Goal: Task Accomplishment & Management: Manage account settings

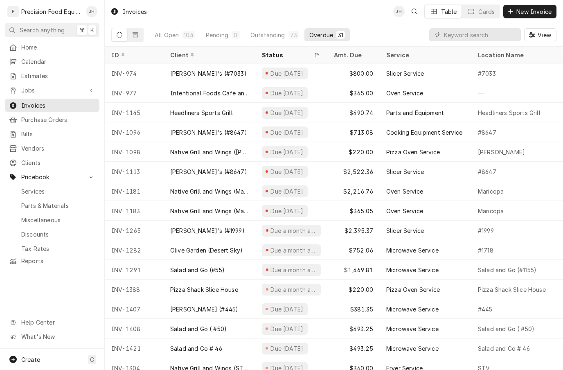
scroll to position [23, 47]
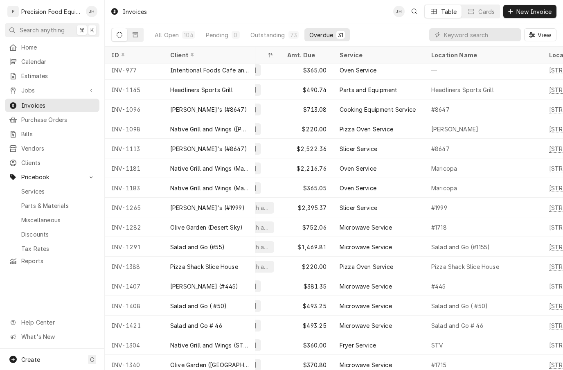
click at [39, 201] on span "Parts & Materials" at bounding box center [58, 205] width 74 height 9
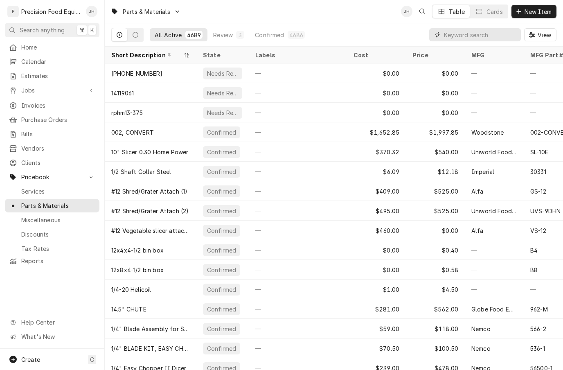
click at [453, 31] on input "Dynamic Content Wrapper" at bounding box center [480, 34] width 73 height 13
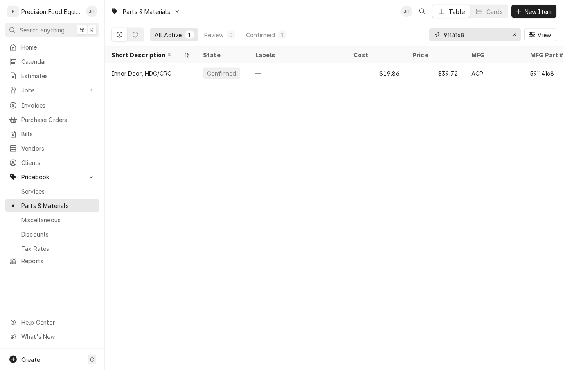
type input "9114168"
click at [213, 67] on div "Confirmed" at bounding box center [221, 73] width 37 height 12
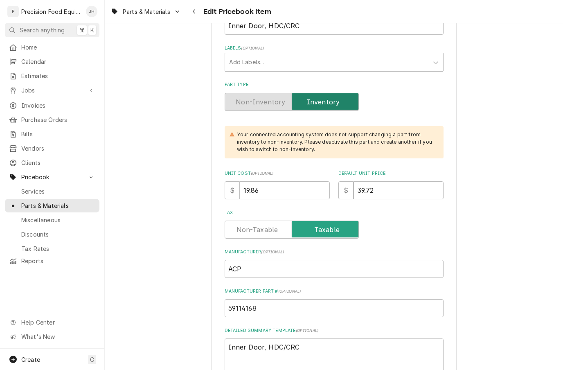
scroll to position [156, 0]
click at [398, 184] on input "39.72" at bounding box center [398, 190] width 90 height 18
type textarea "x"
type input "39.7"
type textarea "x"
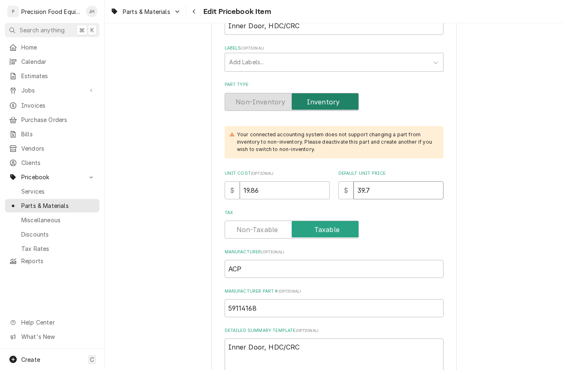
type input "39"
type textarea "x"
type input "3"
type textarea "x"
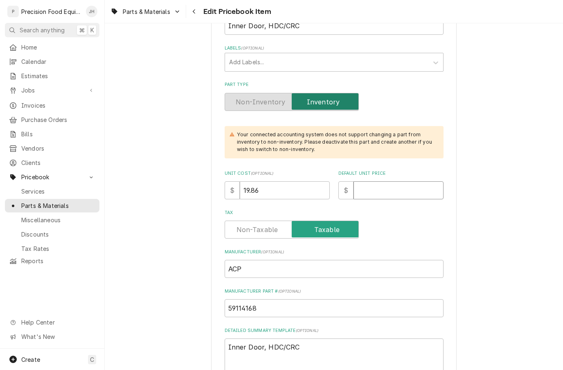
type input "3"
type textarea "x"
type input "33"
type textarea "x"
type input "33.1"
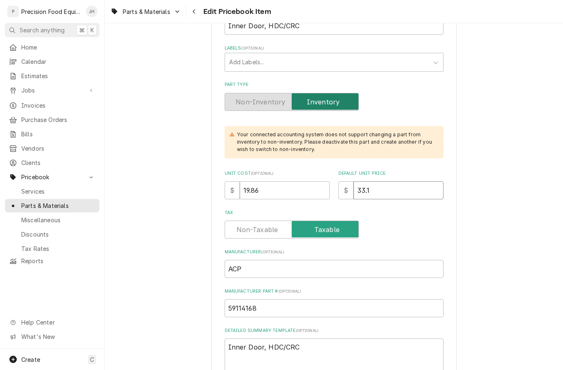
type textarea "x"
type input "33.1"
type textarea "x"
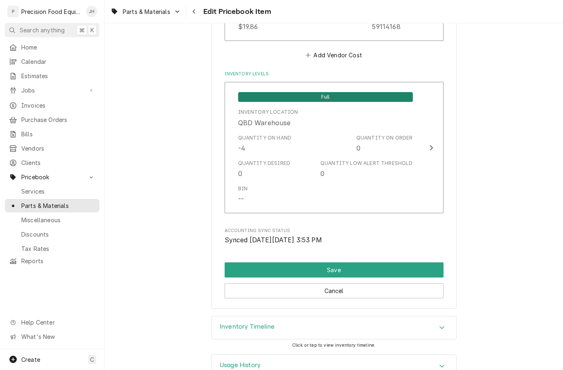
scroll to position [763, 0]
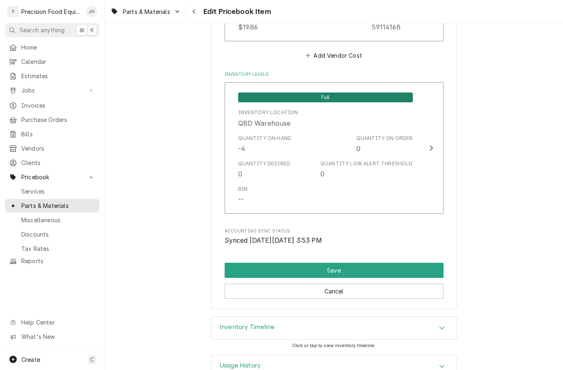
type input "33.10"
click at [384, 160] on div "Quantity Low Alert Threshold 0" at bounding box center [366, 169] width 92 height 19
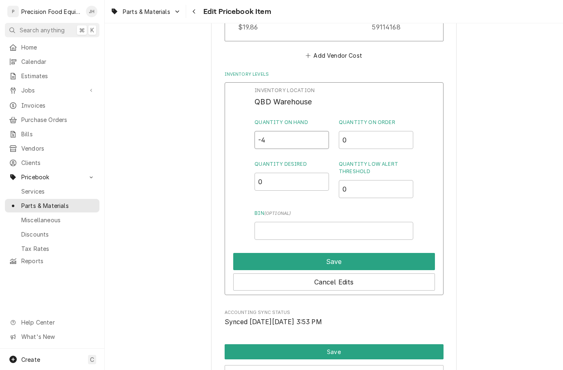
click at [312, 131] on input "-4" at bounding box center [291, 140] width 74 height 18
type input "3"
click at [385, 180] on input "0" at bounding box center [376, 189] width 74 height 18
type input "0.5"
click at [355, 221] on div "Inventory Location QBD Warehouse Quantity on Hand 3 Quantity on Order 0 Quantit…" at bounding box center [334, 188] width 219 height 213
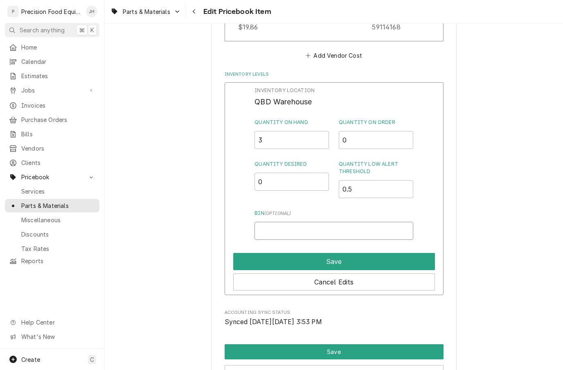
click at [379, 222] on input "Bin ( optional )" at bounding box center [333, 231] width 158 height 18
type input "V.I.M"
click at [396, 253] on button "Save" at bounding box center [334, 261] width 202 height 17
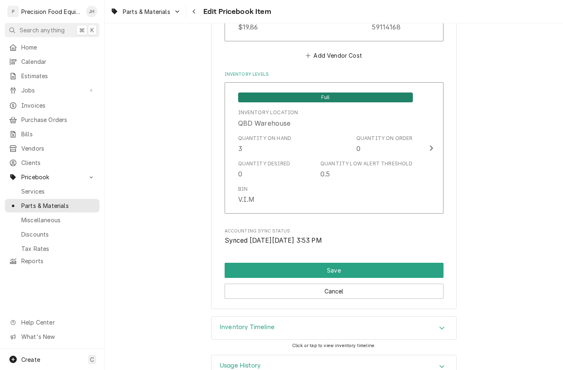
click at [398, 263] on button "Save" at bounding box center [334, 270] width 219 height 15
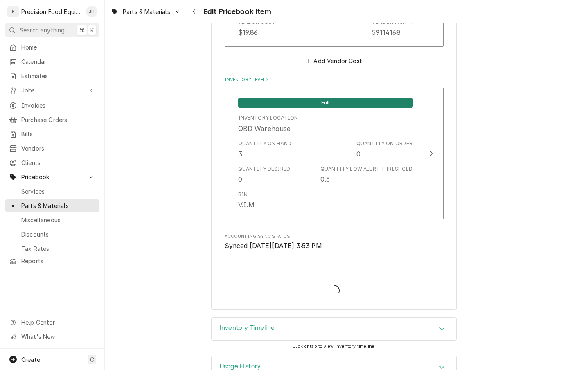
type textarea "x"
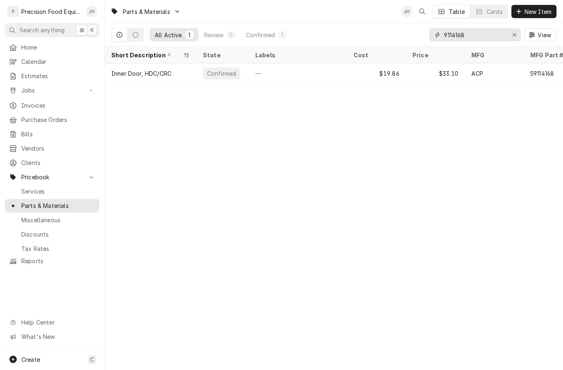
click at [518, 34] on button "Erase input" at bounding box center [514, 34] width 13 height 13
type input "14179140"
click at [397, 73] on div "$51.47" at bounding box center [376, 73] width 59 height 20
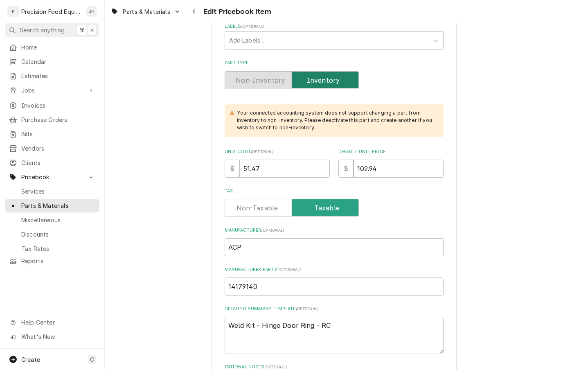
scroll to position [182, 0]
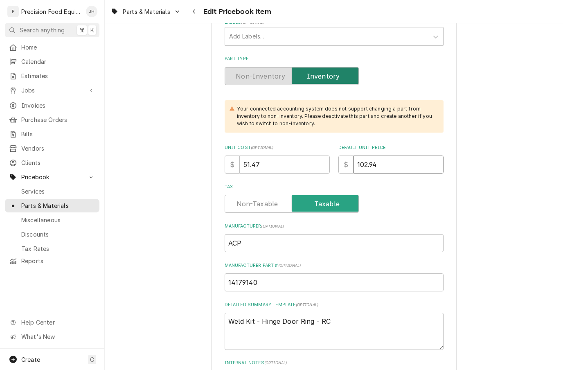
click at [413, 161] on input "102.94" at bounding box center [398, 164] width 90 height 18
type textarea "x"
type input "102.9"
type textarea "x"
type input "102"
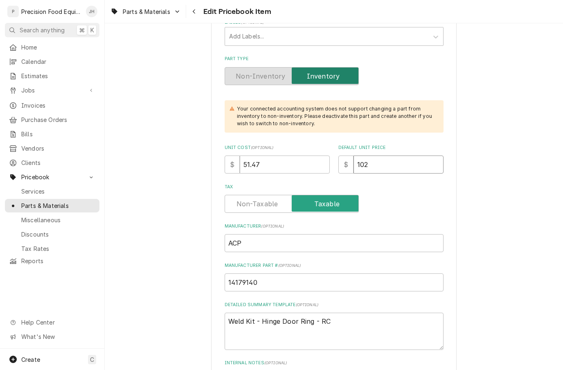
type textarea "x"
type input "10"
type textarea "x"
type input "1"
type textarea "x"
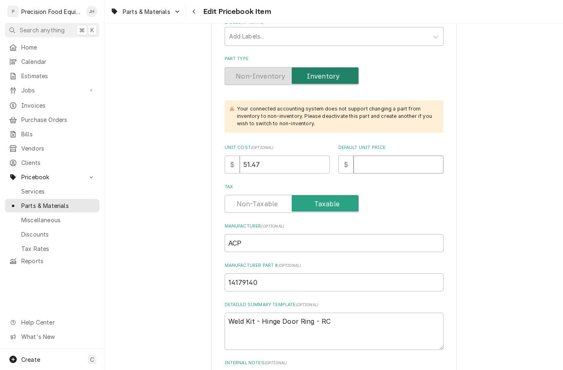
type textarea "x"
type input "1"
type textarea "x"
type input "11"
type textarea "x"
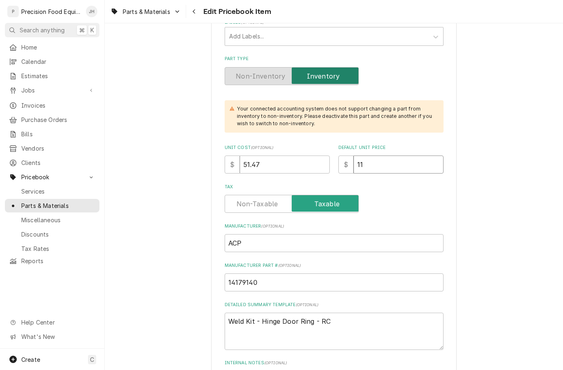
type input "117"
type textarea "x"
type input "117.0"
type textarea "x"
type input "117.00"
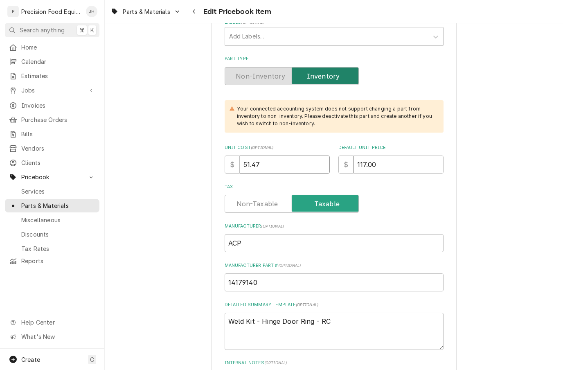
click at [303, 158] on input "51.47" at bounding box center [285, 164] width 90 height 18
type textarea "x"
type input "51.4"
type textarea "x"
type input "51"
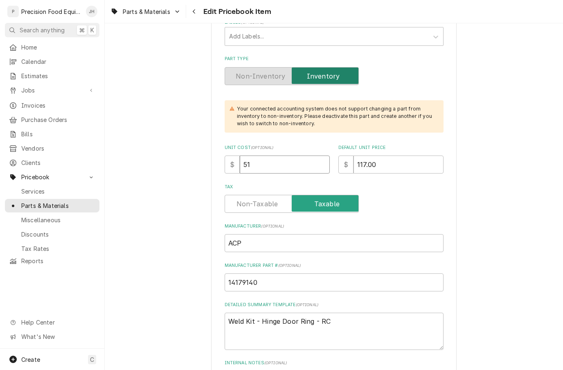
type textarea "x"
type input "5"
type textarea "x"
type input "7"
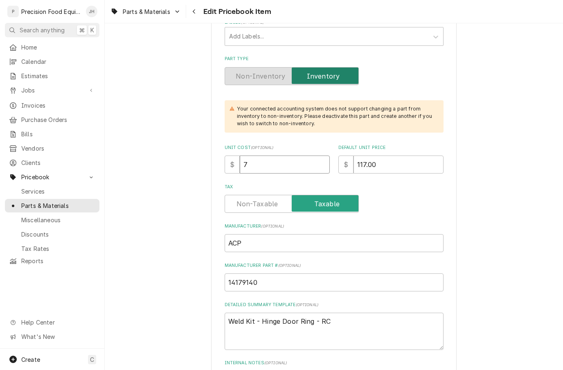
type textarea "x"
type input "70"
type textarea "x"
type input "70.2"
type textarea "x"
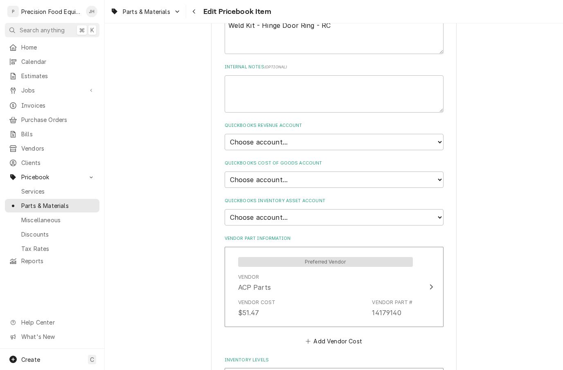
scroll to position [484, 0]
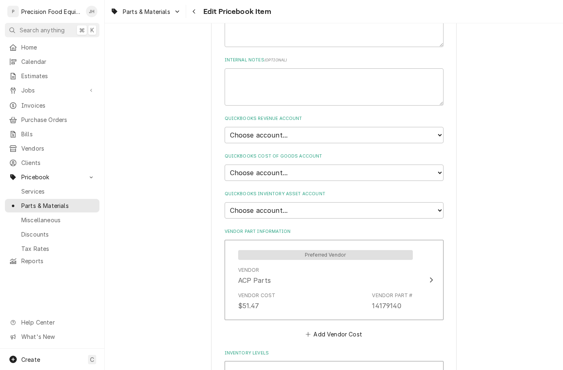
type input "70.20"
click at [434, 127] on select "Choose account... Discount Income Misc Income Non taxable issues 46600: Parts a…" at bounding box center [334, 135] width 219 height 16
select select "8000000A-1210141275"
type textarea "x"
click at [432, 164] on select "Choose account... Loss Expense Loss Expense 11/3/2014 Loss Expense 11/4/2014 Co…" at bounding box center [334, 172] width 219 height 16
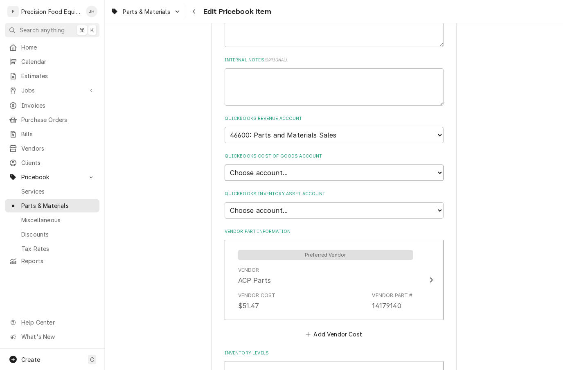
select select "80000023-1210145225"
type textarea "x"
click at [428, 202] on select "Choose account... Undeposited Funds Inventory Asset Payroll Asset" at bounding box center [334, 210] width 219 height 16
select select "80000022-1210145225"
type textarea "x"
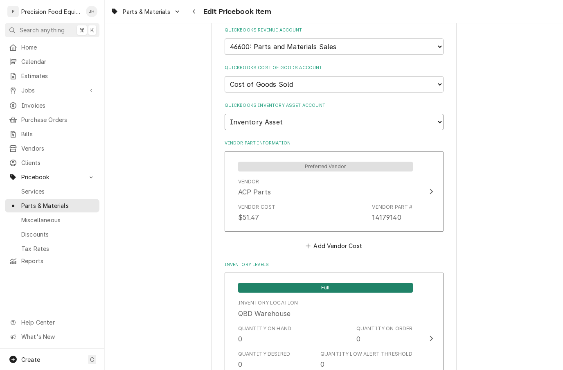
scroll to position [574, 0]
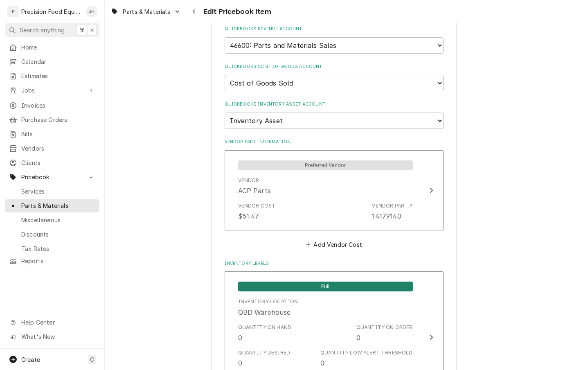
click at [402, 202] on div "Vendor Part #" at bounding box center [392, 205] width 40 height 7
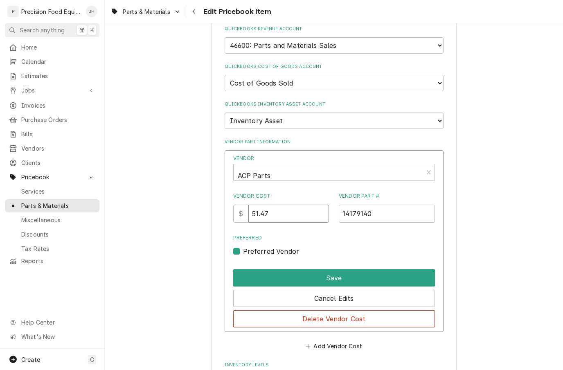
click at [308, 204] on input "51.47" at bounding box center [288, 213] width 81 height 18
type input "5"
type input "70.20"
click at [389, 269] on button "Save" at bounding box center [334, 277] width 202 height 17
type textarea "x"
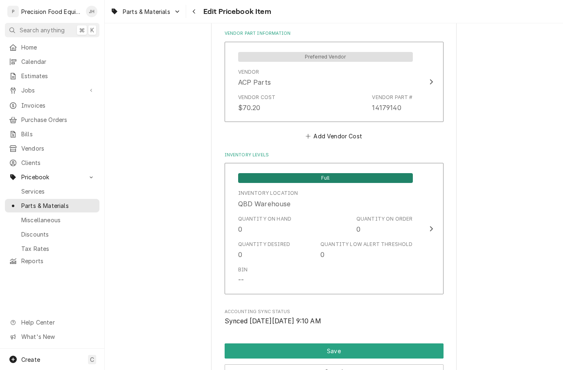
scroll to position [701, 0]
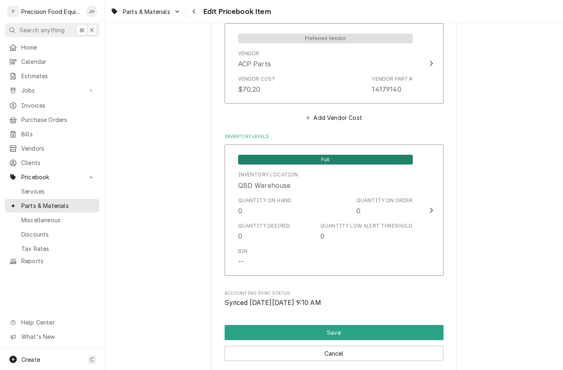
click at [378, 197] on div "Quantity on Order 0" at bounding box center [384, 206] width 56 height 19
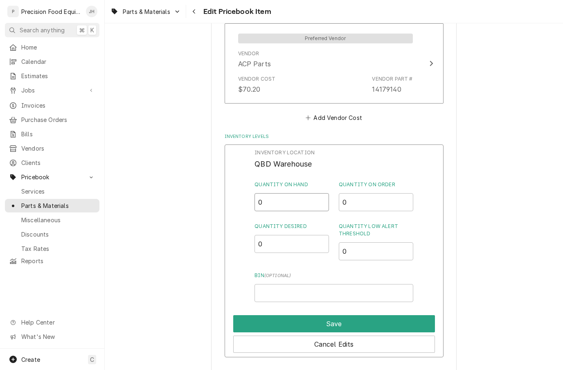
click at [299, 193] on input "0" at bounding box center [291, 202] width 74 height 18
type input "2"
click at [380, 242] on input "0" at bounding box center [376, 251] width 74 height 18
click at [367, 242] on input "0" at bounding box center [376, 251] width 74 height 18
click at [366, 242] on input "0" at bounding box center [376, 251] width 74 height 18
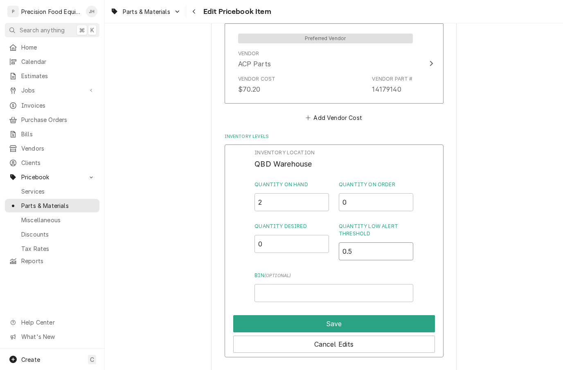
type input "0.5"
click at [378, 284] on input "Bin ( optional )" at bounding box center [333, 293] width 158 height 18
type input "V.I.M"
click at [395, 315] on button "Save" at bounding box center [334, 323] width 202 height 17
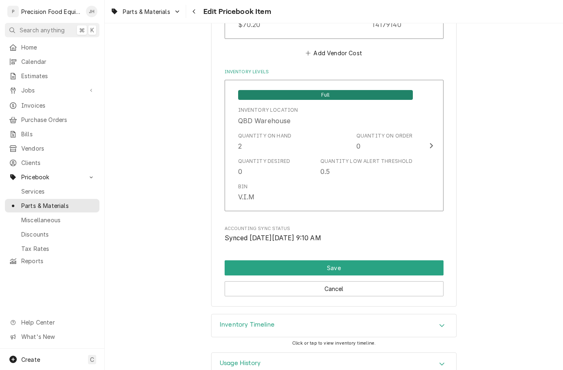
scroll to position [763, 0]
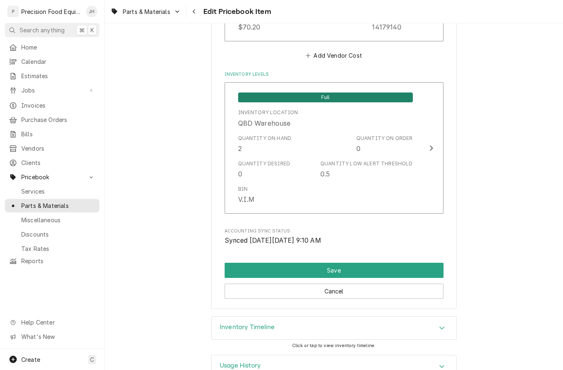
click at [416, 263] on button "Save" at bounding box center [334, 270] width 219 height 15
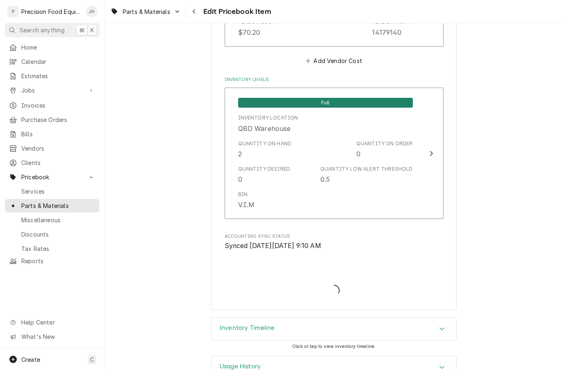
type textarea "x"
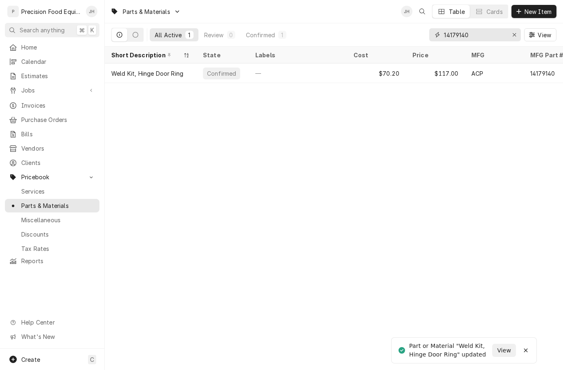
click at [517, 38] on div "Erase input" at bounding box center [514, 35] width 8 height 8
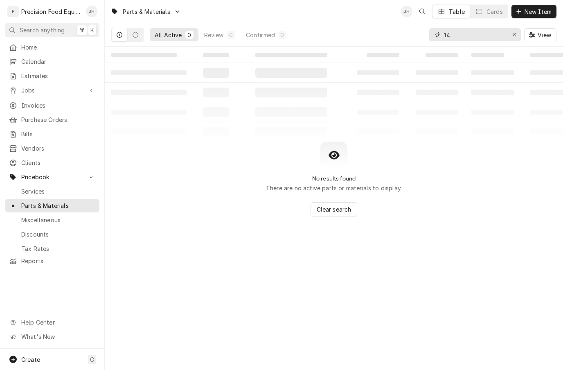
type input "1"
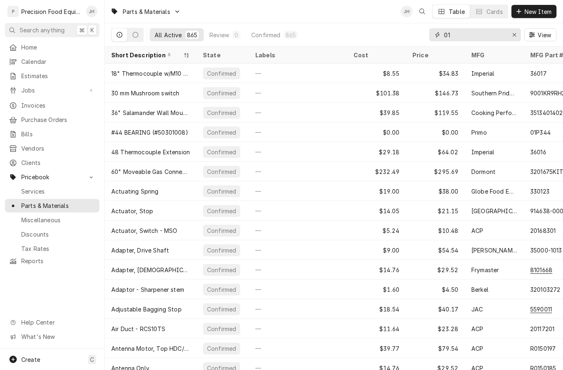
type input "0"
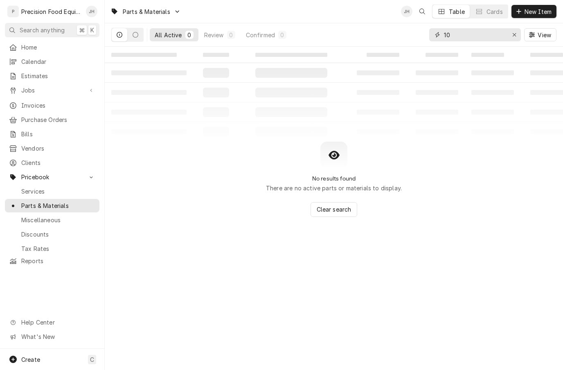
type input "1"
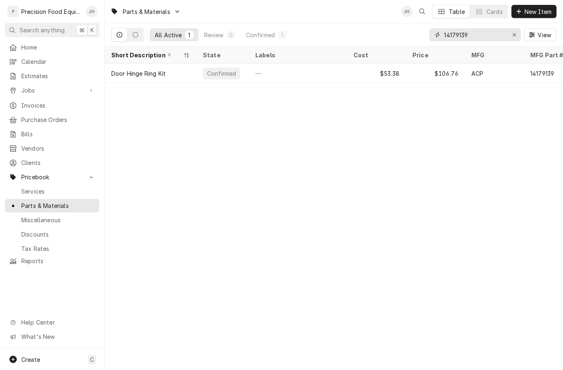
type input "14179139"
click at [313, 71] on div "—" at bounding box center [298, 73] width 98 height 20
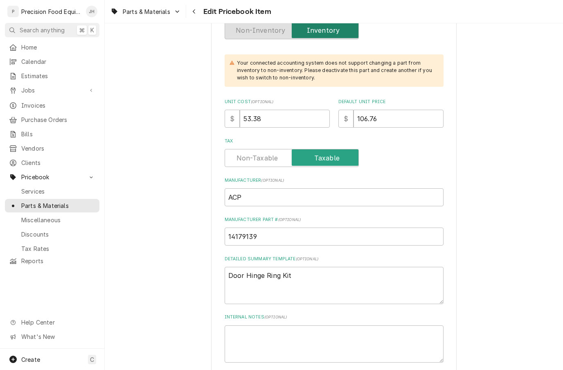
scroll to position [229, 0]
click at [406, 112] on input "106.76" at bounding box center [398, 117] width 90 height 18
type textarea "x"
type input "106.7"
type textarea "x"
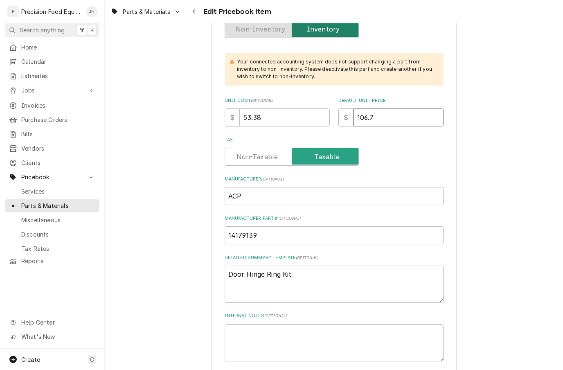
type input "106"
type textarea "x"
type input "10"
type textarea "x"
type input "1"
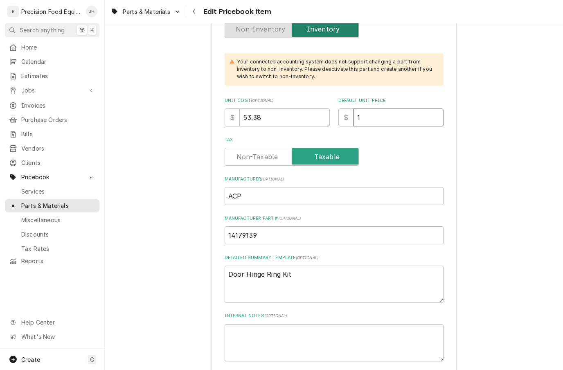
type textarea "x"
type input "1"
type textarea "x"
type input "12"
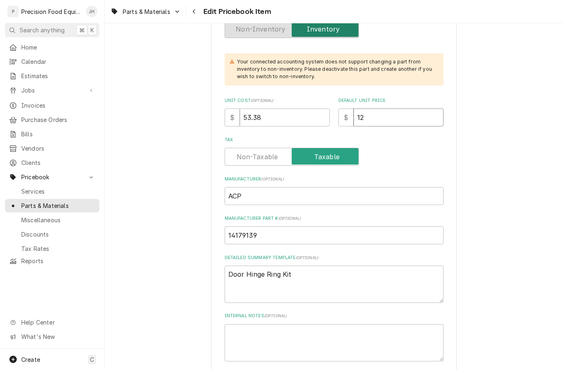
type textarea "x"
type input "123.0"
type textarea "x"
type input "123.00"
click at [293, 112] on input "53.38" at bounding box center [285, 117] width 90 height 18
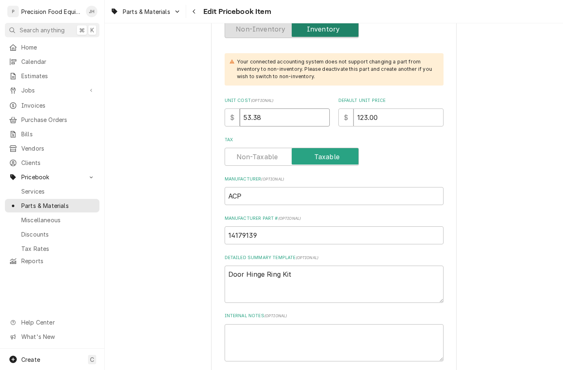
type textarea "x"
type input "53.3"
type textarea "x"
type input "53"
type textarea "x"
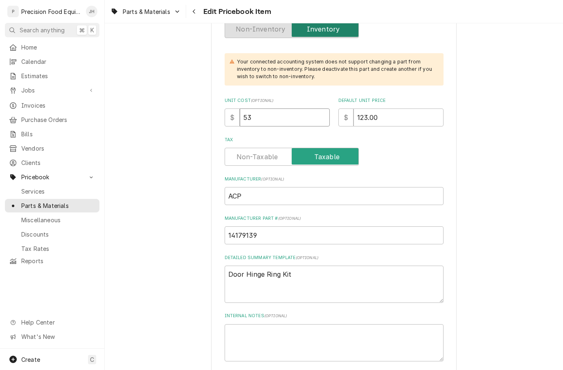
type input "5"
type textarea "x"
type input "7"
type textarea "x"
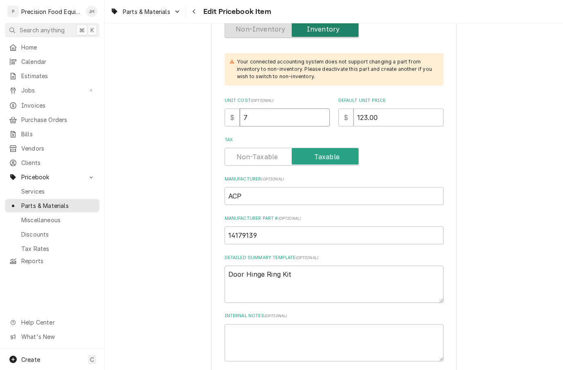
type input "73"
type textarea "x"
type input "73.6"
type textarea "x"
type input "73"
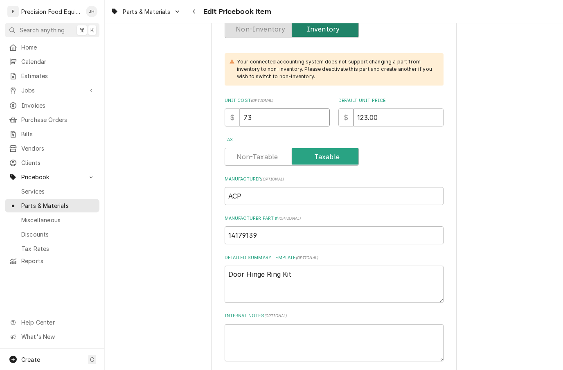
type textarea "x"
type input "73.8"
type textarea "x"
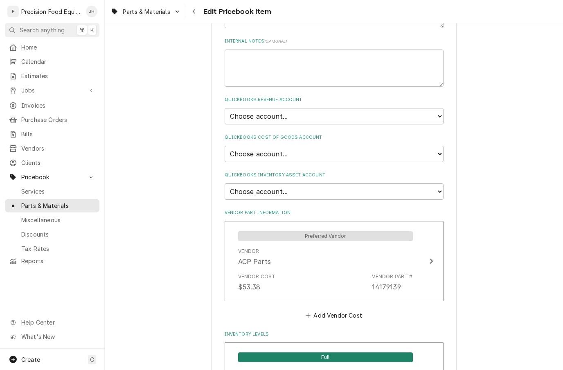
scroll to position [502, 0]
type input "73.80"
click at [437, 110] on select "Choose account... Discount Income Misc Income Non taxable issues 46600: Parts a…" at bounding box center [334, 117] width 219 height 16
select select "8000000A-1210141275"
type textarea "x"
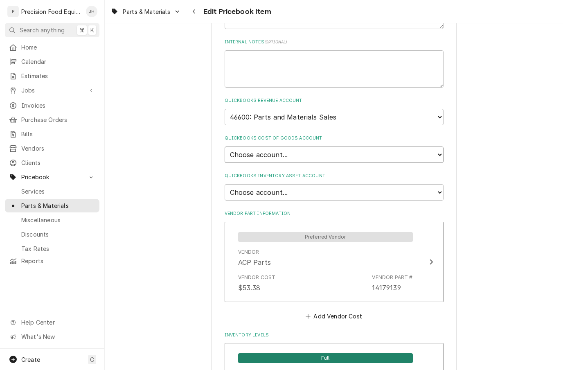
click at [437, 146] on select "Choose account... Loss Expense Loss Expense 11/3/2014 Loss Expense 11/4/2014 Co…" at bounding box center [334, 154] width 219 height 16
select select "80000023-1210145225"
type textarea "x"
click at [443, 184] on select "Choose account... Undeposited Funds Inventory Asset Payroll Asset" at bounding box center [334, 192] width 219 height 16
select select "80000022-1210145225"
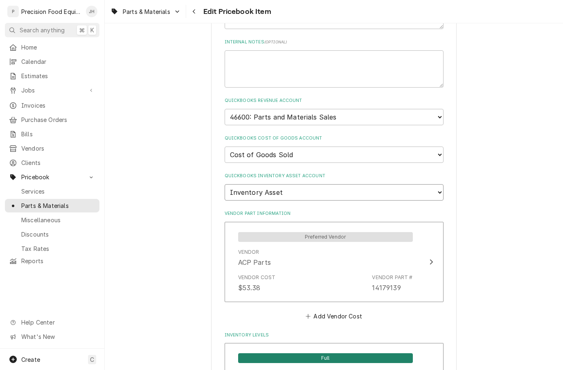
type textarea "x"
click at [387, 245] on div "Vendor ACP Parts" at bounding box center [325, 257] width 175 height 25
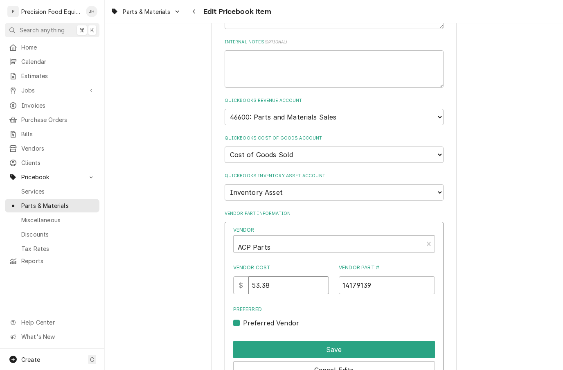
click at [303, 276] on input "53.38" at bounding box center [288, 285] width 81 height 18
type input "5"
type input "73.80"
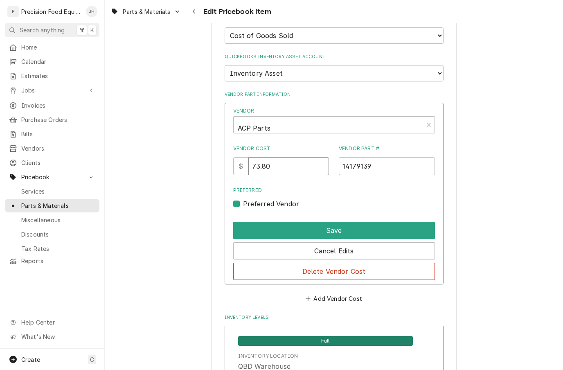
scroll to position [622, 0]
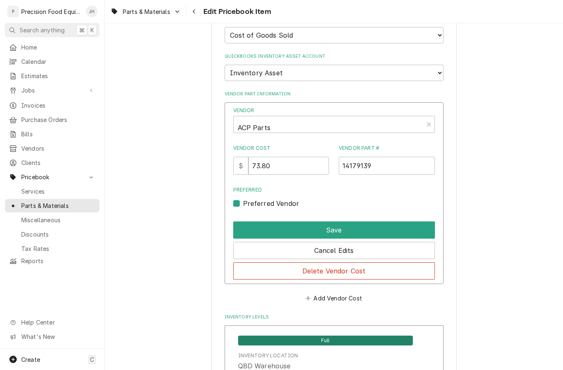
click at [402, 221] on button "Save" at bounding box center [334, 229] width 202 height 17
type textarea "x"
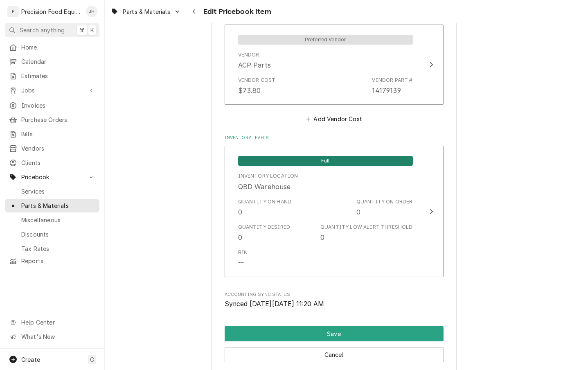
scroll to position [702, 0]
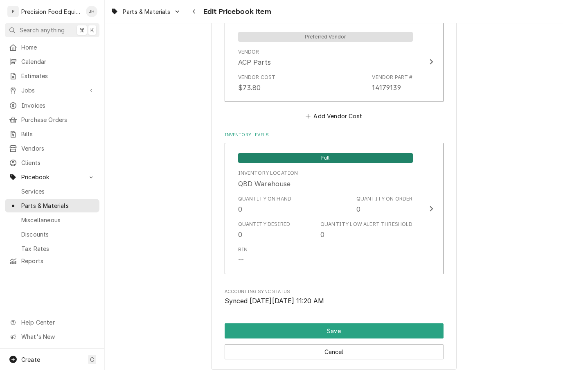
click at [407, 192] on div "Quantity on Hand 0 Quantity on Order 0" at bounding box center [325, 204] width 175 height 25
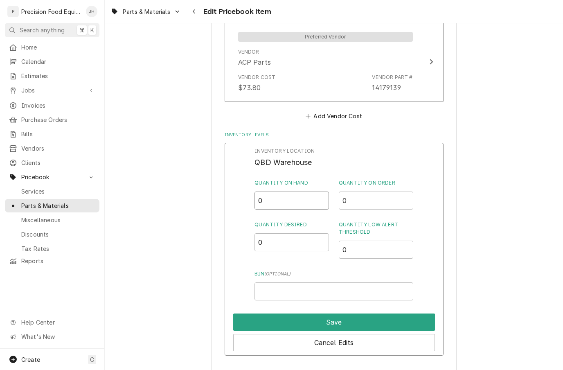
click at [306, 191] on input "0" at bounding box center [291, 200] width 74 height 18
type input "1"
click at [381, 240] on input "0" at bounding box center [376, 249] width 74 height 18
type input "0.5"
click at [359, 282] on input "Bin ( optional )" at bounding box center [333, 291] width 158 height 18
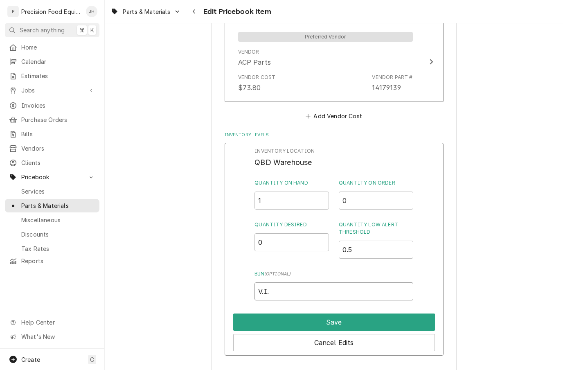
type input "V.I.M"
click at [396, 313] on button "Save" at bounding box center [334, 321] width 202 height 17
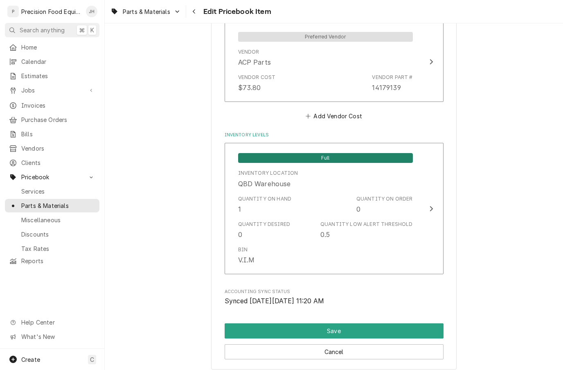
click at [410, 323] on button "Save" at bounding box center [334, 330] width 219 height 15
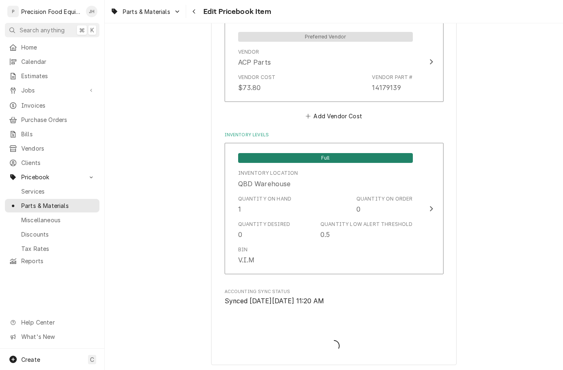
type textarea "x"
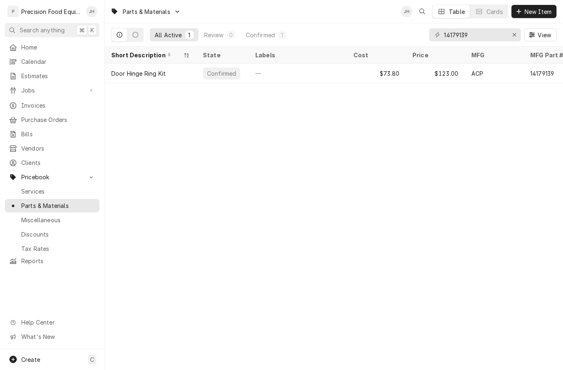
click at [524, 29] on button "View" at bounding box center [540, 34] width 32 height 13
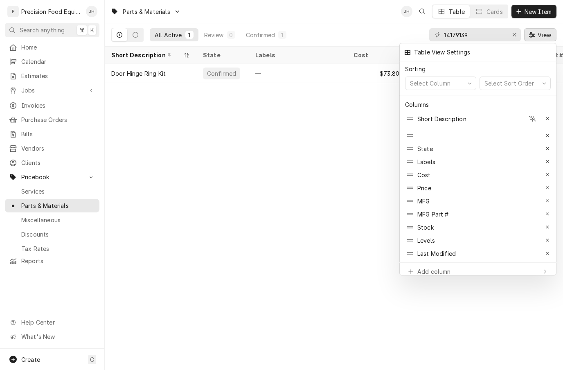
click at [519, 31] on div at bounding box center [281, 185] width 563 height 370
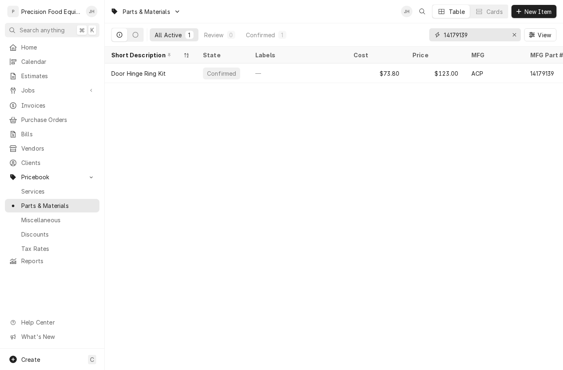
click at [513, 34] on icon "Erase input" at bounding box center [513, 34] width 3 height 3
type input "59002015"
click at [142, 70] on div "Inner Door Assy w/o Screws RC" at bounding box center [150, 73] width 79 height 9
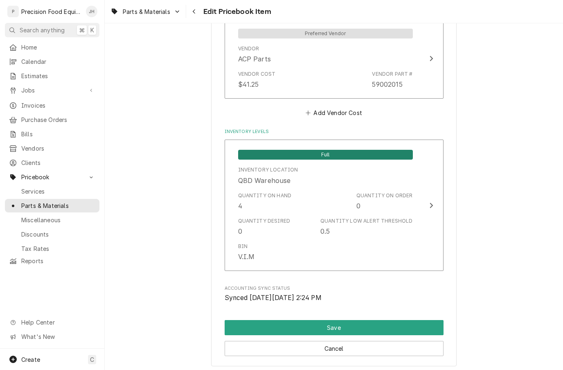
scroll to position [706, 0]
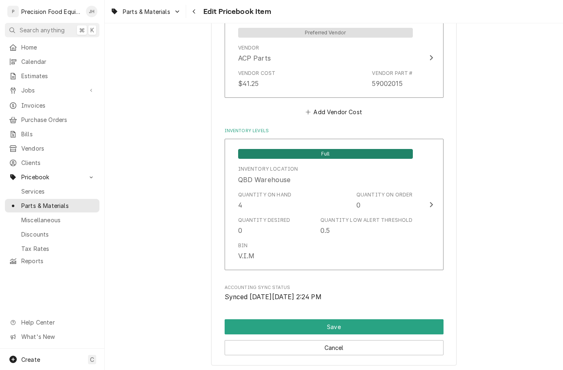
click at [253, 216] on div "Quantity Desired" at bounding box center [264, 219] width 52 height 7
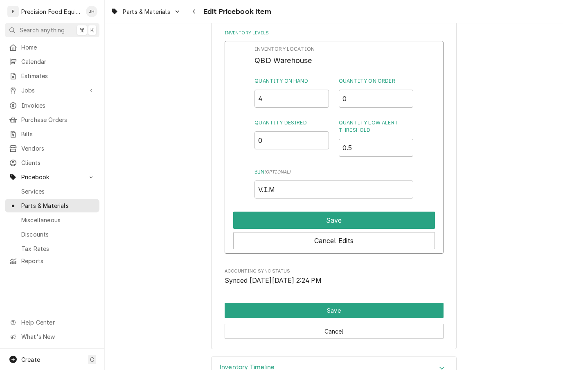
scroll to position [804, 0]
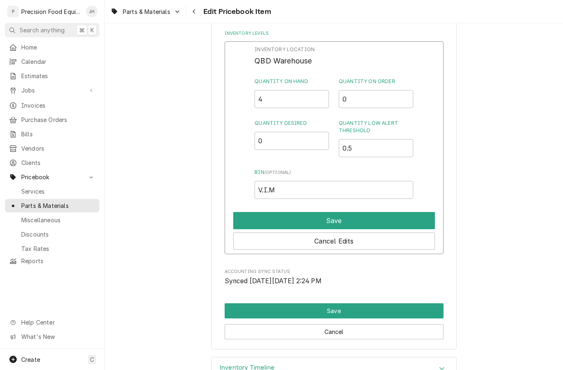
click at [271, 303] on button "Save" at bounding box center [334, 310] width 219 height 15
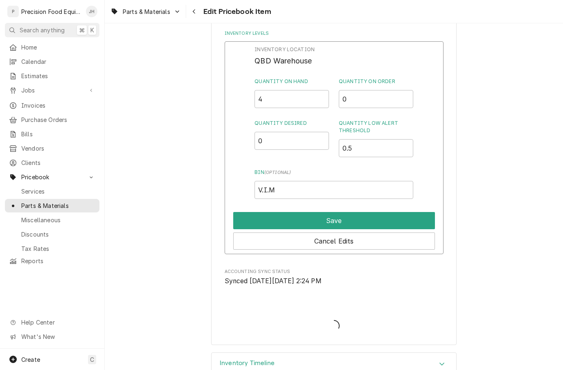
type textarea "x"
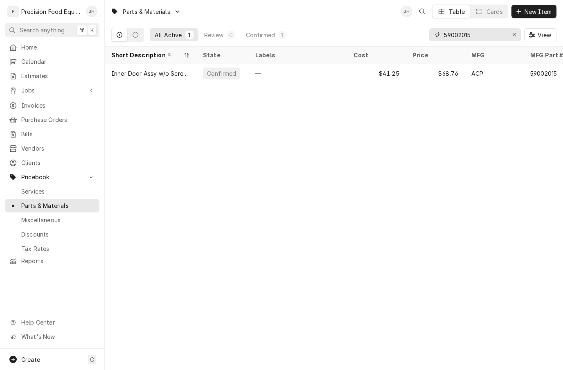
click at [505, 35] on input "59002015" at bounding box center [474, 34] width 61 height 13
click at [505, 32] on input "59002015" at bounding box center [474, 34] width 61 height 13
click at [517, 34] on div "Erase input" at bounding box center [514, 35] width 8 height 8
type input "59004007"
click at [197, 74] on div "Confirmed" at bounding box center [222, 73] width 52 height 20
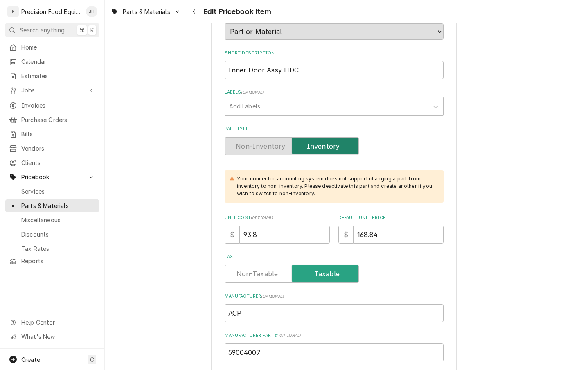
scroll to position [132, 0]
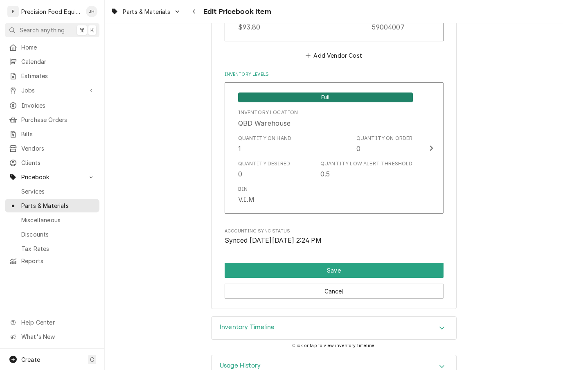
click at [389, 263] on button "Save" at bounding box center [334, 270] width 219 height 15
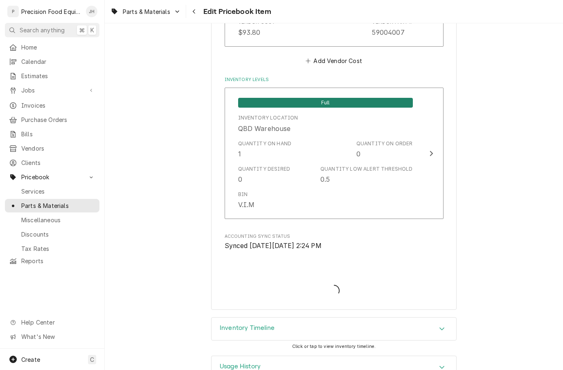
type textarea "x"
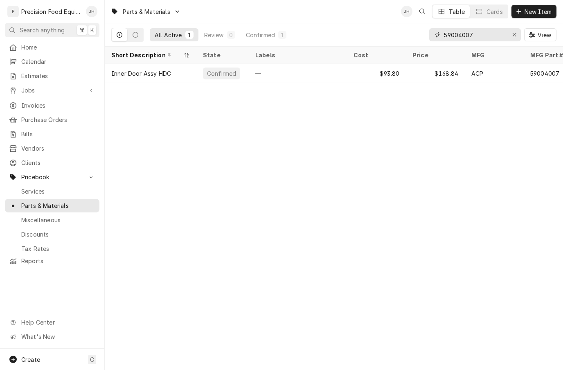
click at [514, 34] on icon "Erase input" at bounding box center [514, 35] width 4 height 6
type input "59114170"
click at [266, 68] on div "—" at bounding box center [298, 73] width 98 height 20
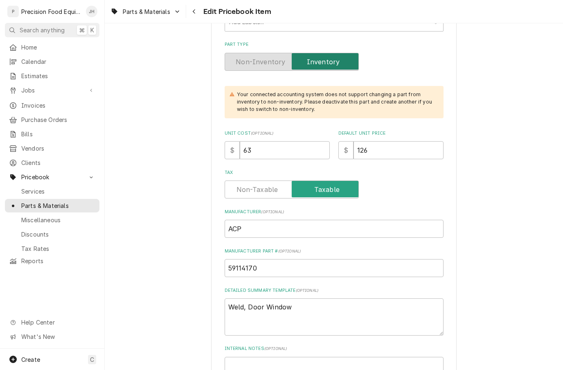
scroll to position [196, 0]
click at [399, 142] on input "126" at bounding box center [398, 151] width 90 height 18
click at [386, 142] on input "126" at bounding box center [398, 151] width 90 height 18
type textarea "x"
type input "12"
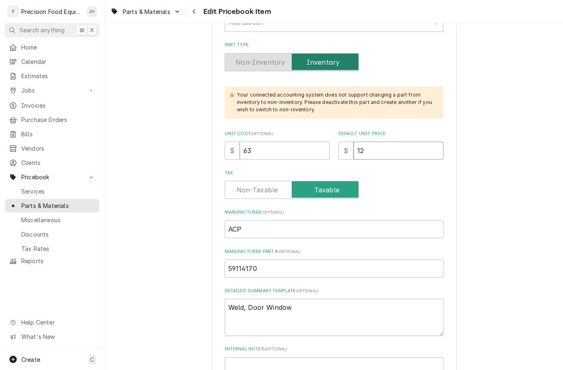
type textarea "x"
type input "1"
type textarea "x"
type input "1"
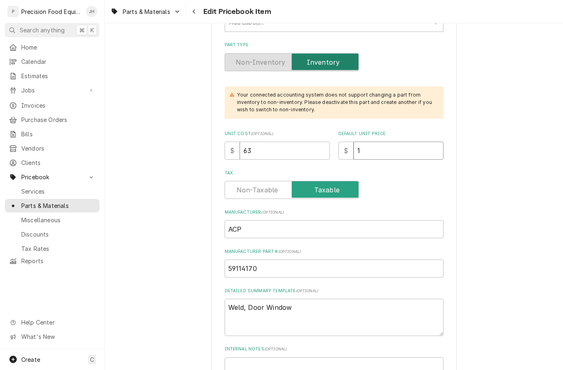
type textarea "x"
type input "12"
type textarea "x"
type input "121"
click at [425, 190] on div "Tax" at bounding box center [334, 190] width 219 height 18
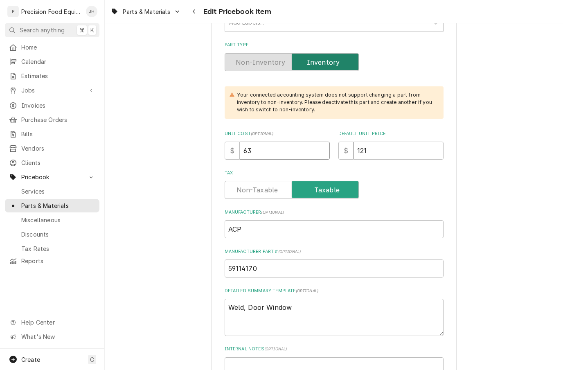
click at [299, 142] on input "63" at bounding box center [285, 151] width 90 height 18
type textarea "x"
type input "6"
type textarea "x"
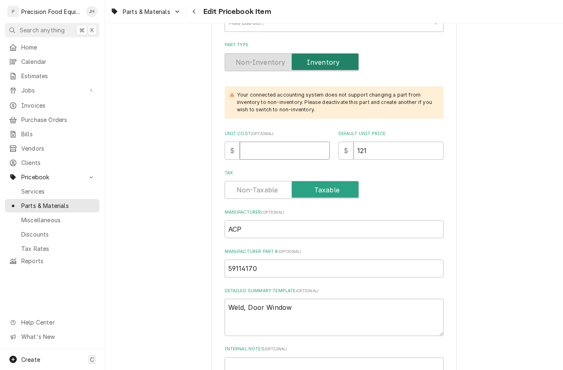
type input "7"
type textarea "x"
type input "72"
type textarea "x"
type input "72.6"
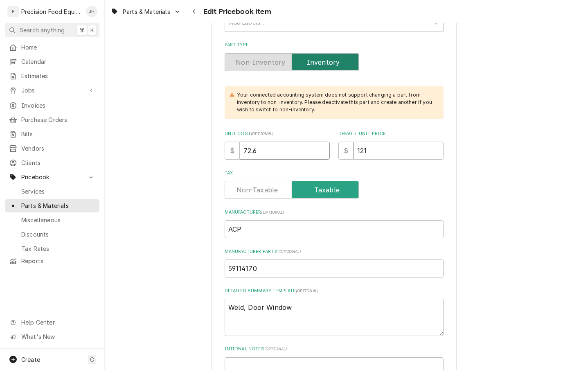
type textarea "x"
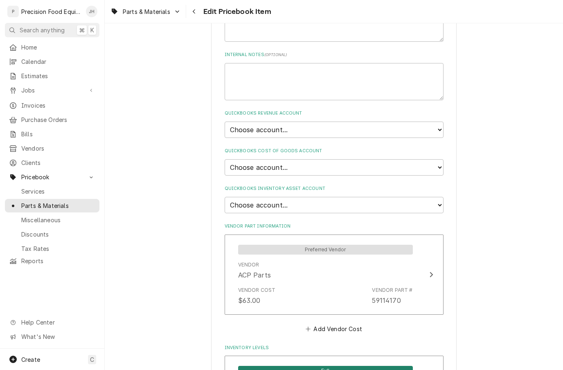
scroll to position [499, 0]
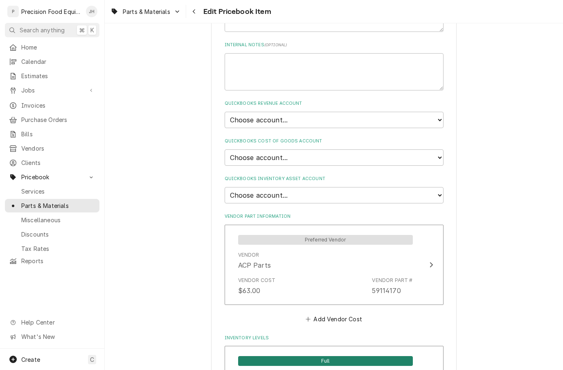
type input "72.60"
click at [441, 112] on select "Choose account... Discount Income Misc Income Non taxable issues 46600: Parts a…" at bounding box center [334, 120] width 219 height 16
select select "8000000A-1210141275"
type textarea "x"
click at [438, 149] on select "Choose account... Loss Expense Loss Expense 11/3/2014 Loss Expense 11/4/2014 Co…" at bounding box center [334, 157] width 219 height 16
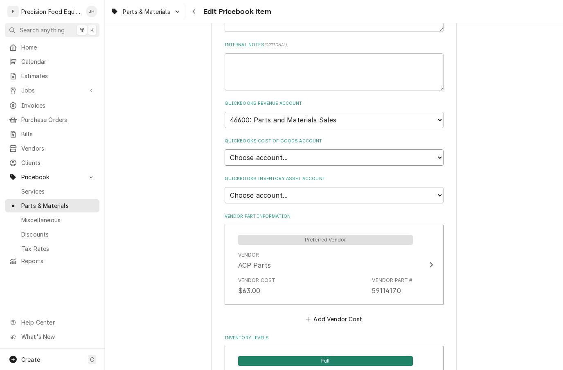
select select "80000023-1210145225"
type textarea "x"
click at [435, 187] on select "Choose account... Undeposited Funds Inventory Asset Payroll Asset" at bounding box center [334, 195] width 219 height 16
select select "80000022-1210145225"
type textarea "x"
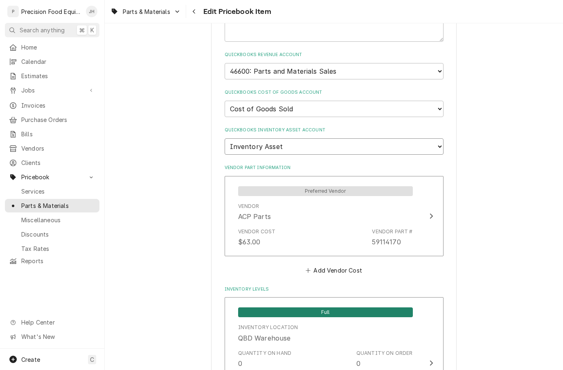
scroll to position [522, 0]
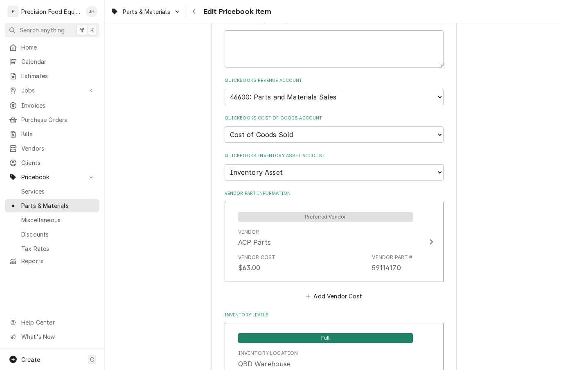
click at [373, 250] on div "Vendor Cost $63.00 Vendor Part # 59114170" at bounding box center [325, 262] width 175 height 25
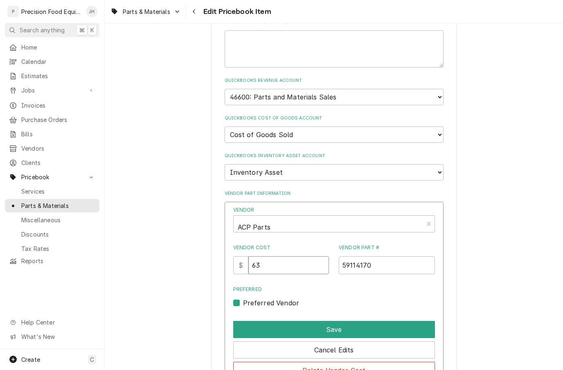
click at [305, 256] on input "63" at bounding box center [288, 265] width 81 height 18
type input "6"
type input "72.60"
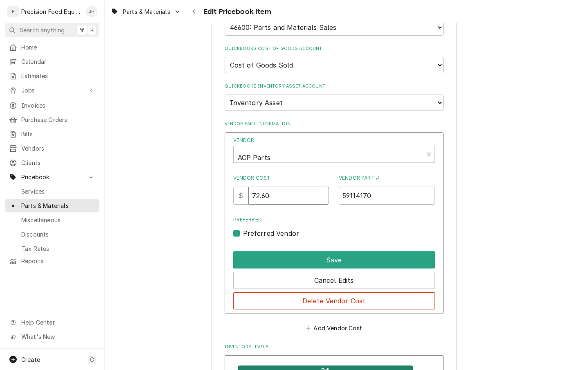
scroll to position [593, 0]
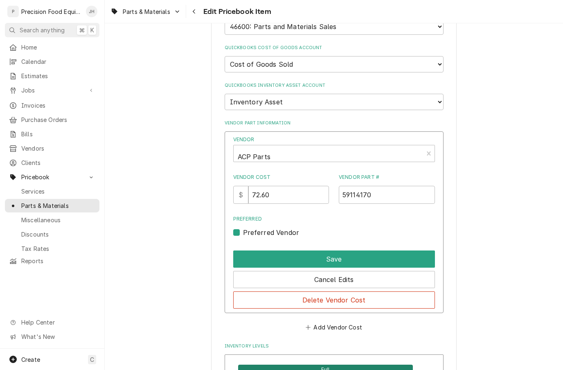
click at [386, 250] on button "Save" at bounding box center [334, 258] width 202 height 17
type textarea "x"
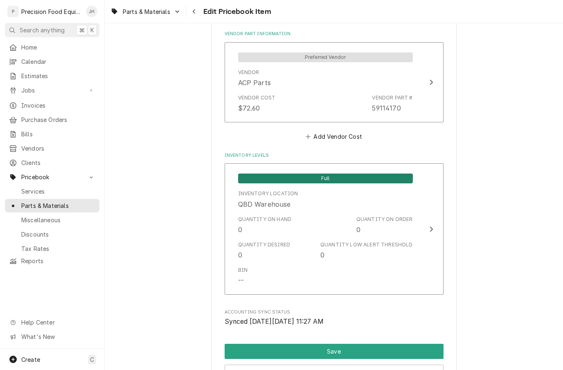
scroll to position [689, 0]
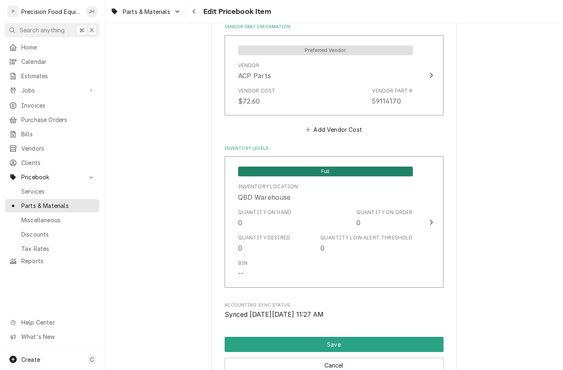
click at [370, 209] on div "Quantity on Order 0" at bounding box center [384, 218] width 56 height 19
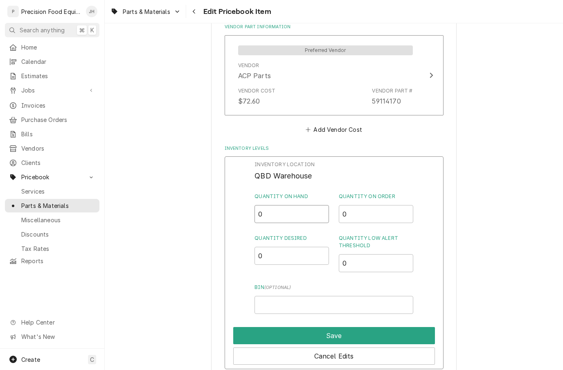
click at [307, 205] on input "0" at bounding box center [291, 214] width 74 height 18
type input "1"
click at [385, 254] on input "0" at bounding box center [376, 263] width 74 height 18
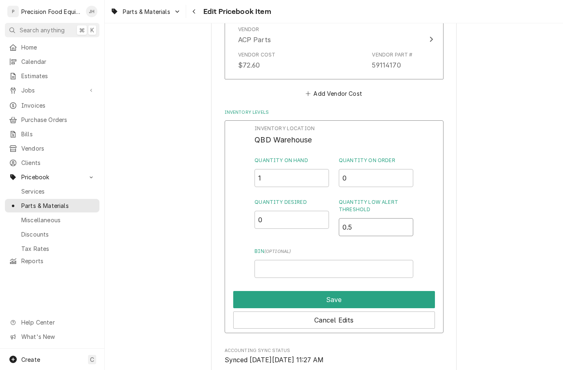
scroll to position [728, 0]
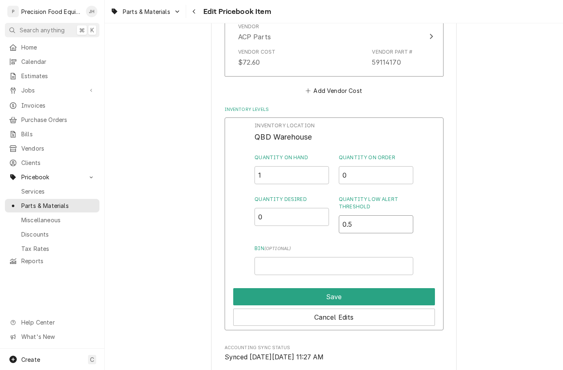
type input "0.5"
click at [366, 257] on input "Bin ( optional )" at bounding box center [333, 266] width 158 height 18
type input "V.I.M"
click at [396, 288] on button "Save" at bounding box center [334, 296] width 202 height 17
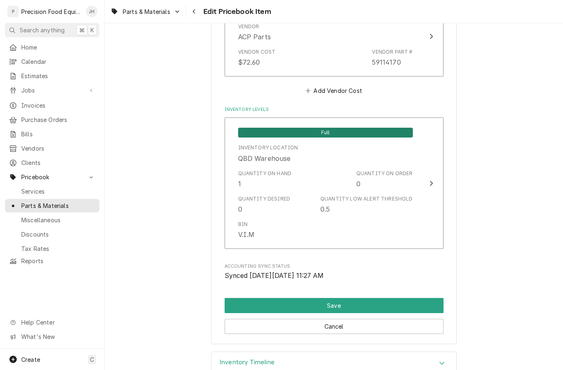
click at [407, 298] on button "Save" at bounding box center [334, 305] width 219 height 15
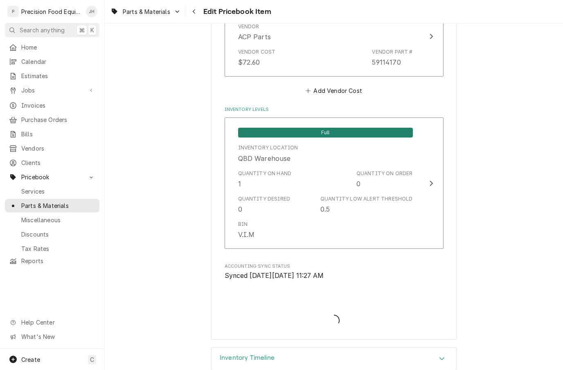
type textarea "x"
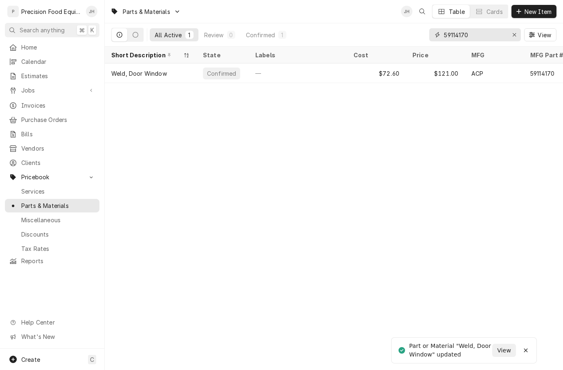
click at [517, 39] on button "Erase input" at bounding box center [514, 34] width 13 height 13
type input "53002009"
click at [290, 63] on div "—" at bounding box center [298, 73] width 98 height 20
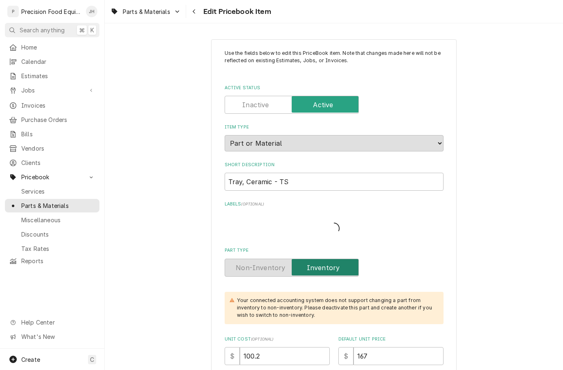
type textarea "x"
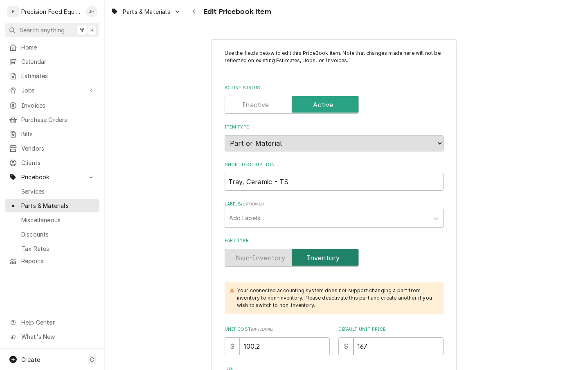
scroll to position [-8, 0]
click at [198, 9] on div "Navigate back" at bounding box center [194, 11] width 8 height 8
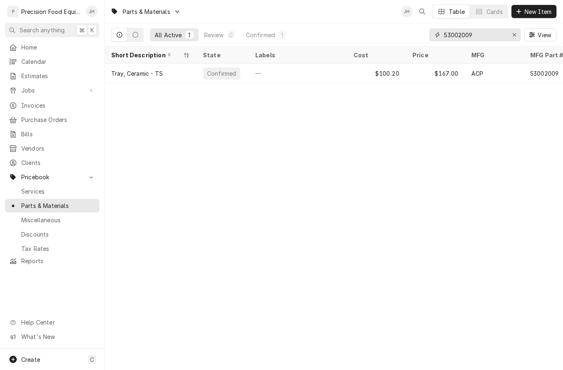
click at [509, 31] on button "Erase input" at bounding box center [514, 34] width 13 height 13
type input "14159092"
click at [505, 74] on div "ACP" at bounding box center [494, 73] width 59 height 20
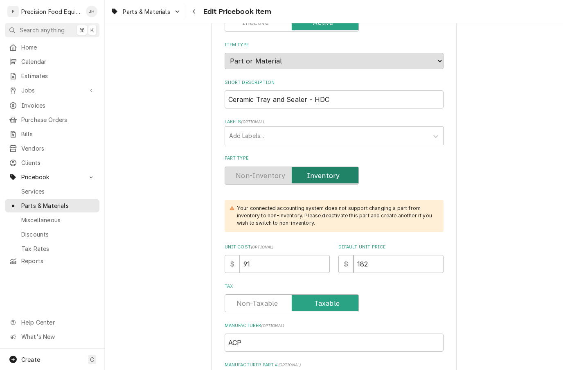
scroll to position [87, 0]
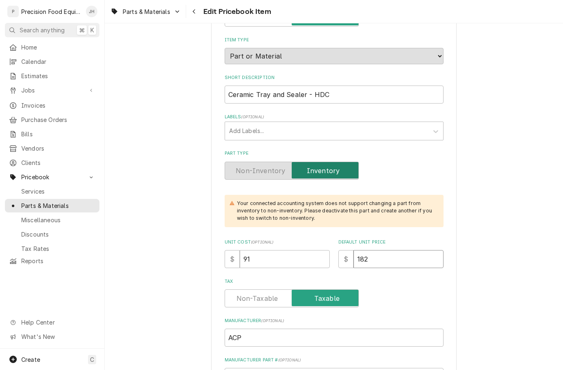
click at [414, 254] on input "182" at bounding box center [398, 259] width 90 height 18
type textarea "x"
type input "18"
type textarea "x"
type input "1"
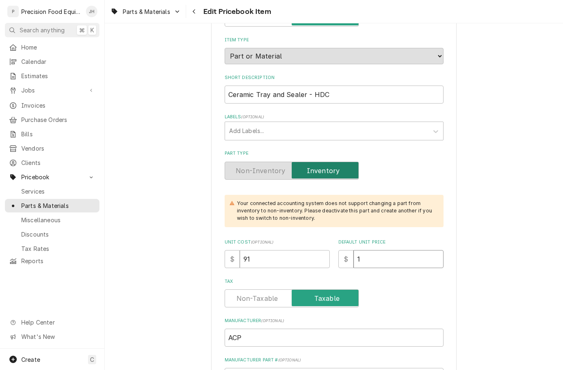
type textarea "x"
type input "1"
type textarea "x"
type input "13"
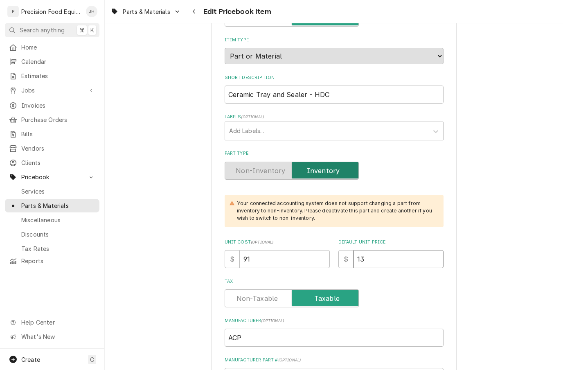
type textarea "x"
type input "130"
type textarea "x"
type input "130.0"
type textarea "x"
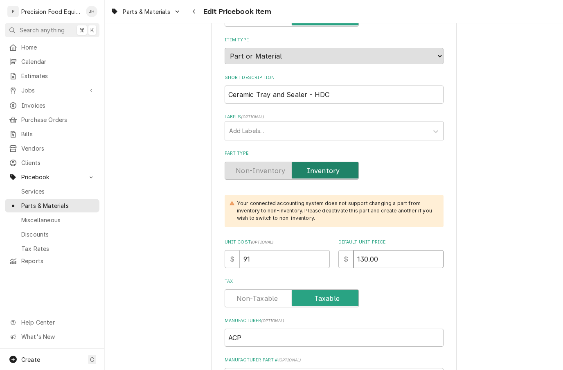
type input "130.00"
click at [303, 251] on input "91" at bounding box center [285, 259] width 90 height 18
type textarea "x"
type input "9"
type textarea "x"
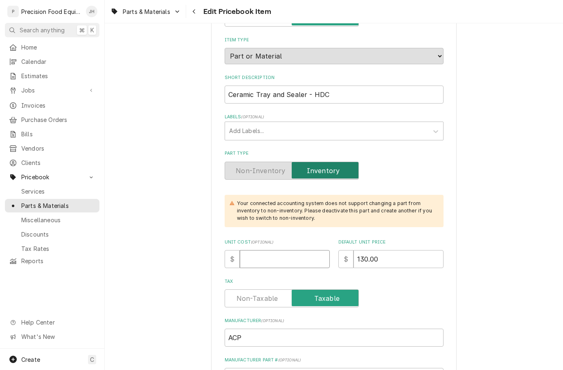
type textarea "x"
type input "7"
type textarea "x"
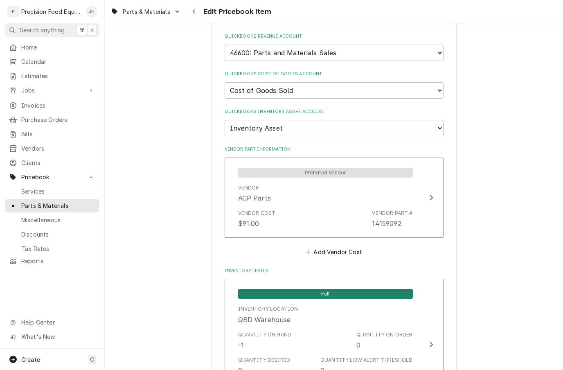
scroll to position [567, 0]
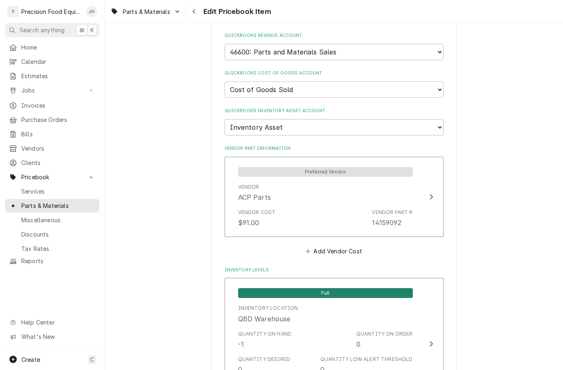
type input "78"
click at [362, 205] on div "Vendor Cost $91.00 Vendor Part # 14159092" at bounding box center [325, 217] width 175 height 25
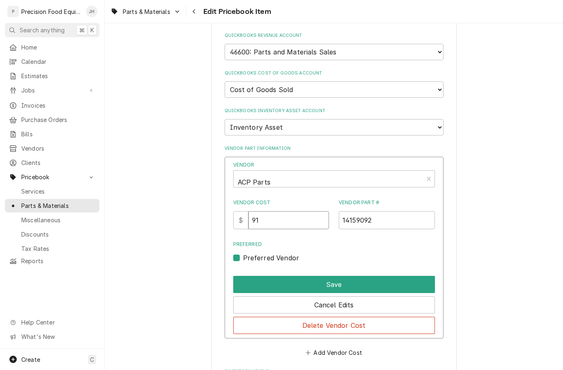
click at [304, 211] on input "91" at bounding box center [288, 220] width 81 height 18
click at [307, 211] on input "91" at bounding box center [288, 220] width 81 height 18
type input "9"
type input "78"
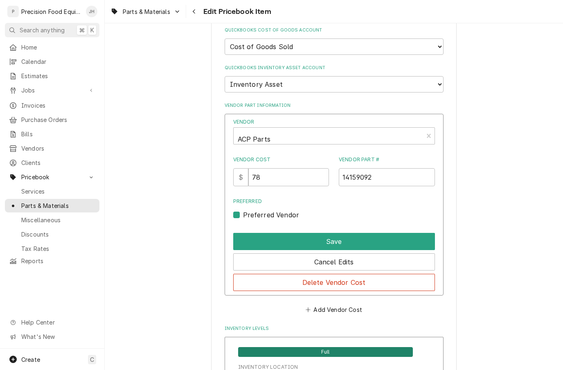
click at [385, 233] on button "Save" at bounding box center [334, 241] width 202 height 17
type textarea "x"
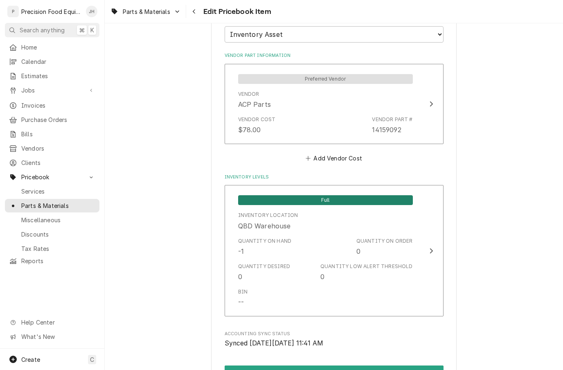
scroll to position [676, 0]
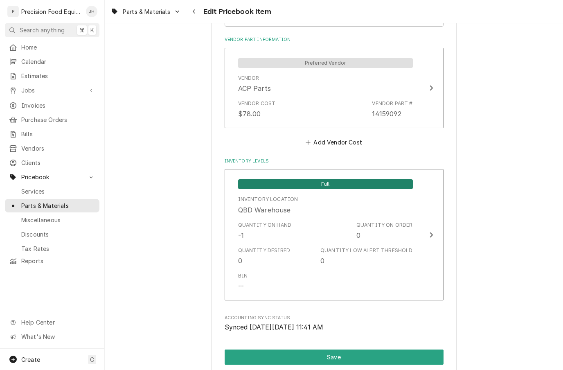
click at [386, 247] on div "Quantity Low Alert Threshold 0" at bounding box center [366, 256] width 92 height 19
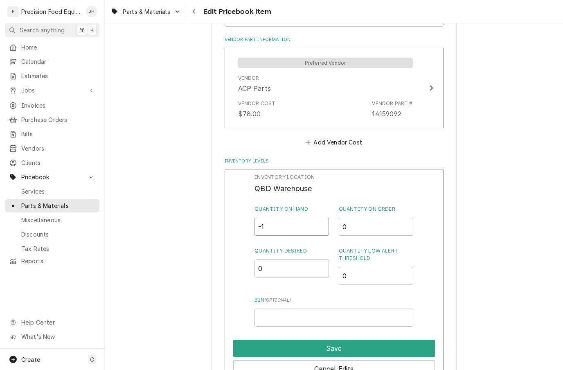
click at [301, 218] on input "-1" at bounding box center [291, 227] width 74 height 18
type input "3"
click at [381, 267] on input "0" at bounding box center [376, 276] width 74 height 18
click at [363, 267] on input "0" at bounding box center [376, 276] width 74 height 18
click at [370, 267] on input "0" at bounding box center [376, 276] width 74 height 18
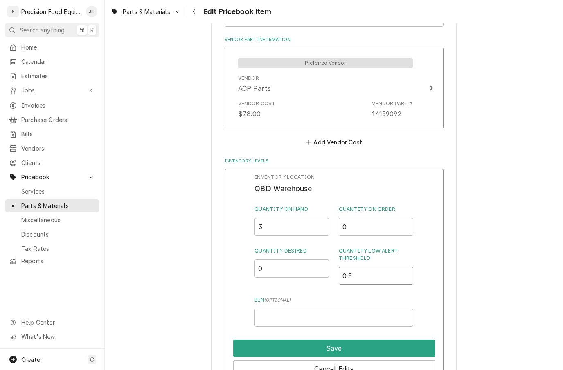
type input "0.5"
click at [364, 308] on input "Bin ( optional )" at bounding box center [333, 317] width 158 height 18
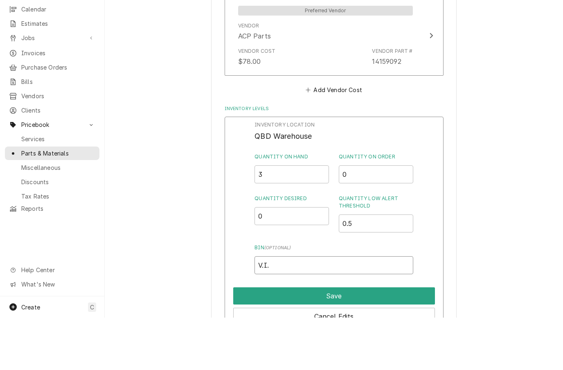
type input "V.I.M"
click at [391, 339] on button "Save" at bounding box center [334, 347] width 202 height 17
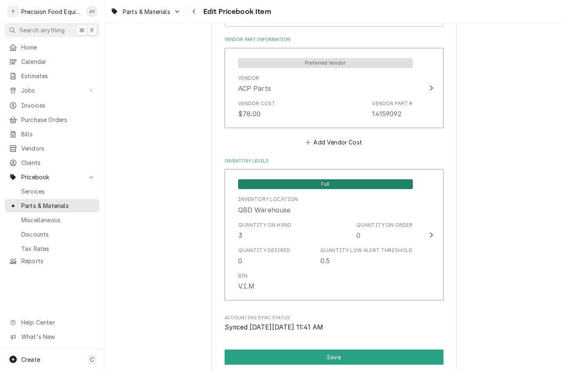
click at [370, 349] on button "Save" at bounding box center [334, 356] width 219 height 15
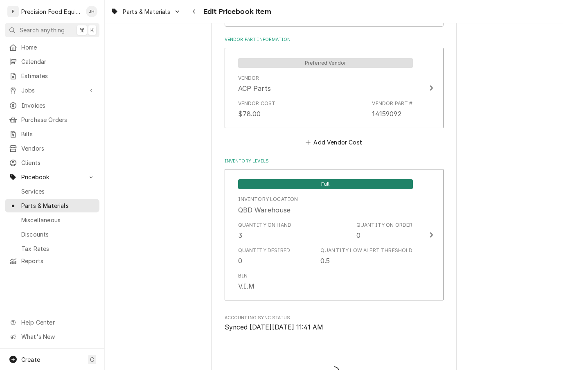
type textarea "x"
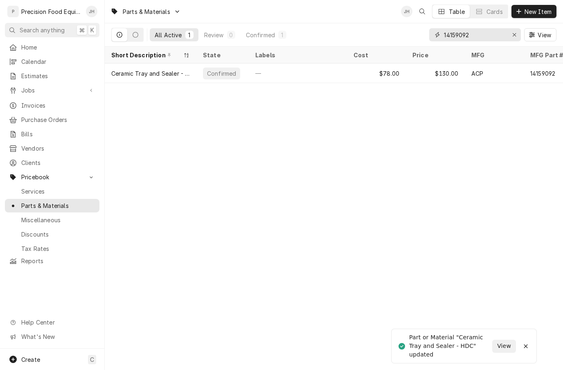
click at [514, 36] on icon "Erase input" at bounding box center [514, 35] width 4 height 6
type input "R0156942"
click at [473, 67] on div "ACP" at bounding box center [494, 73] width 59 height 20
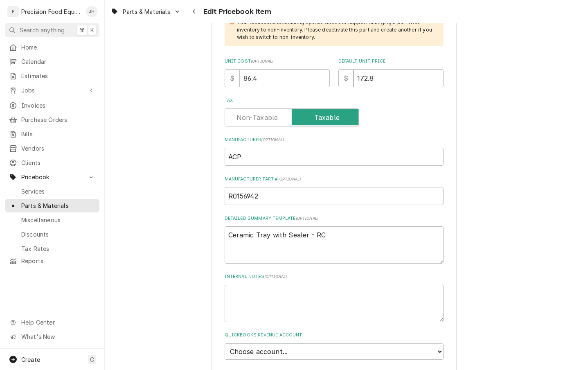
scroll to position [268, 0]
click at [412, 69] on input "172.8" at bounding box center [398, 78] width 90 height 18
type textarea "x"
type input "172"
type textarea "x"
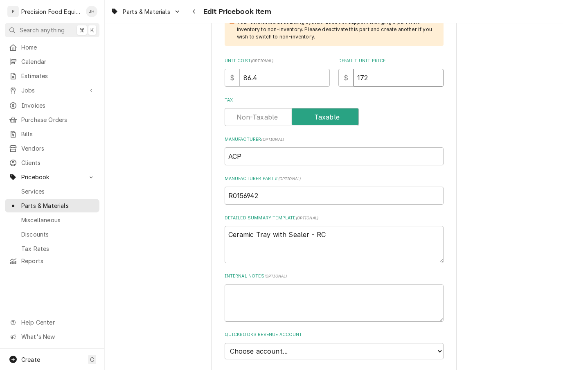
type input "17"
type textarea "x"
type input "1"
type textarea "x"
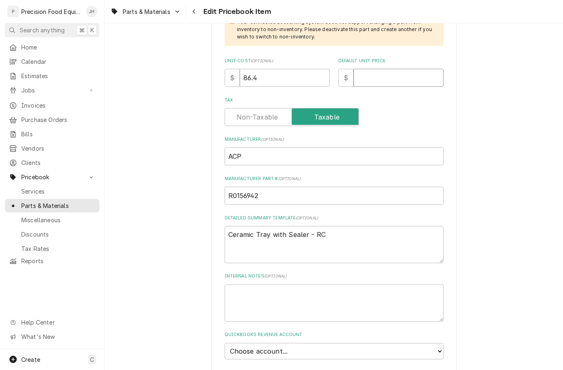
type input "1"
type textarea "x"
type input "14"
type textarea "x"
type input "146"
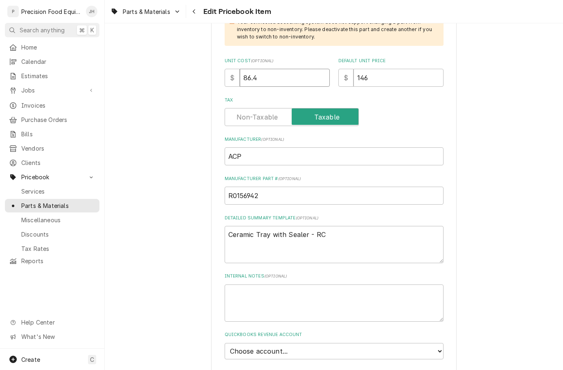
click at [284, 72] on input "86.4" at bounding box center [285, 78] width 90 height 18
click at [292, 69] on input "86.4" at bounding box center [285, 78] width 90 height 18
click at [278, 70] on input "86.4" at bounding box center [285, 78] width 90 height 18
type textarea "x"
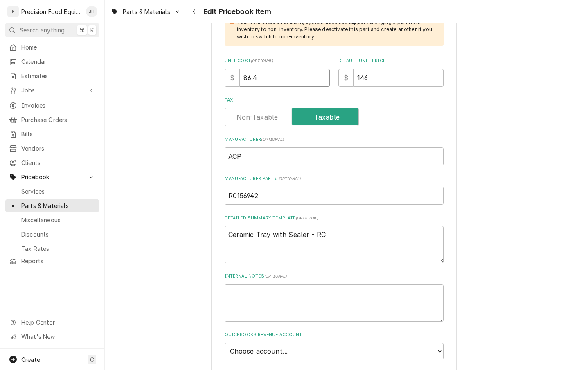
type input "86"
type textarea "x"
type input "8"
type textarea "x"
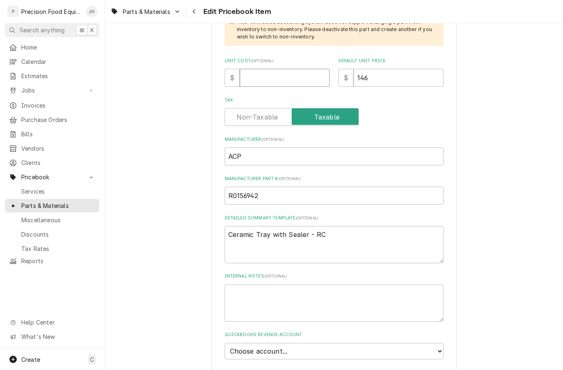
type input "8"
type textarea "x"
type input "87"
type textarea "x"
type input "87.6"
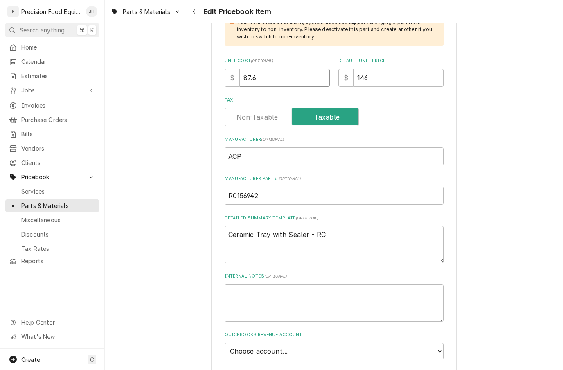
type textarea "x"
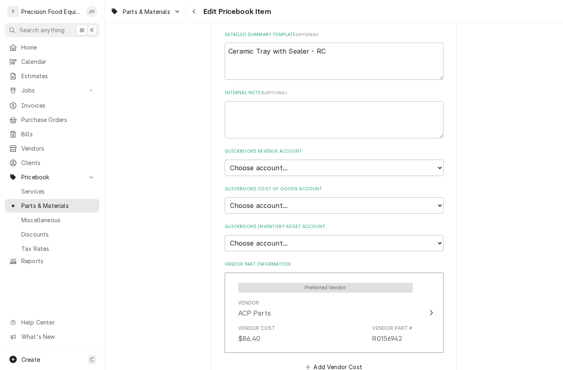
scroll to position [455, 0]
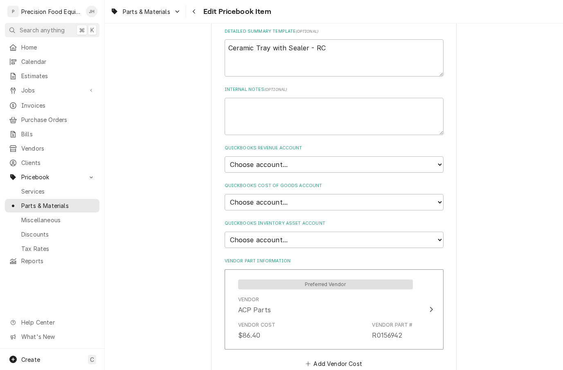
type input "87.60"
click at [438, 156] on select "Choose account... Discount Income Misc Income Non taxable issues 46600: Parts a…" at bounding box center [334, 164] width 219 height 16
select select "8000000A-1210141275"
type textarea "x"
click at [439, 194] on select "Choose account... Loss Expense Loss Expense 11/3/2014 Loss Expense 11/4/2014 Co…" at bounding box center [334, 202] width 219 height 16
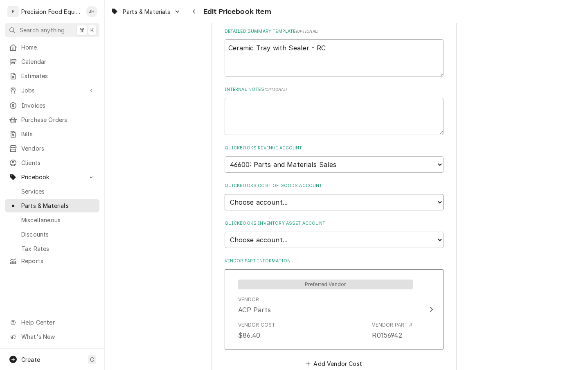
select select "80000023-1210145225"
type textarea "x"
click at [443, 231] on select "Choose account... Undeposited Funds Inventory Asset Payroll Asset" at bounding box center [334, 239] width 219 height 16
select select "80000022-1210145225"
type textarea "x"
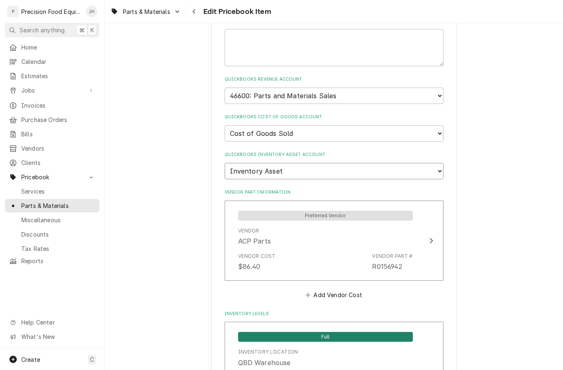
scroll to position [525, 0]
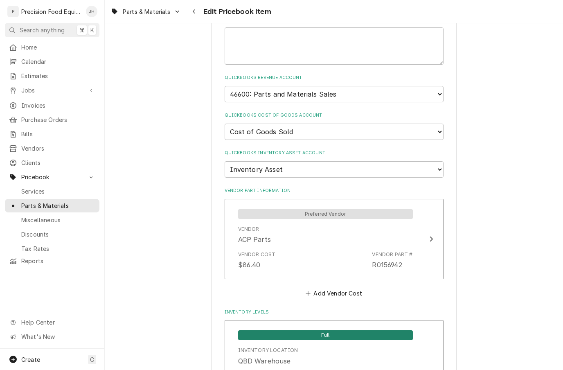
click at [372, 247] on div "Vendor Cost $86.40 Vendor Part # R0156942" at bounding box center [325, 259] width 175 height 25
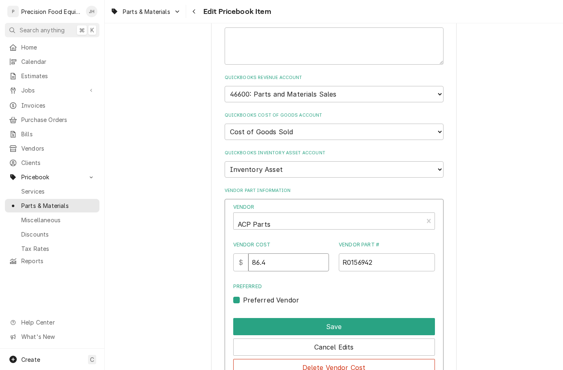
click at [310, 253] on input "86.4" at bounding box center [288, 262] width 81 height 18
type input "8"
type input "87.60"
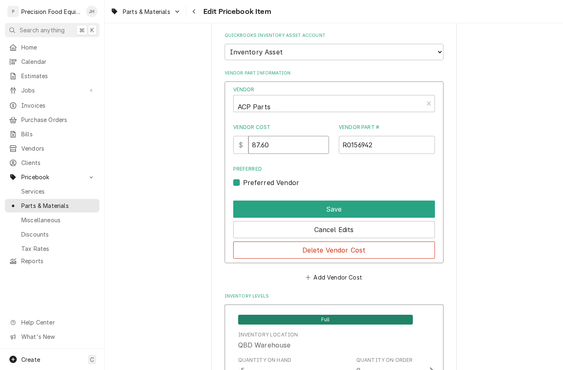
scroll to position [646, 0]
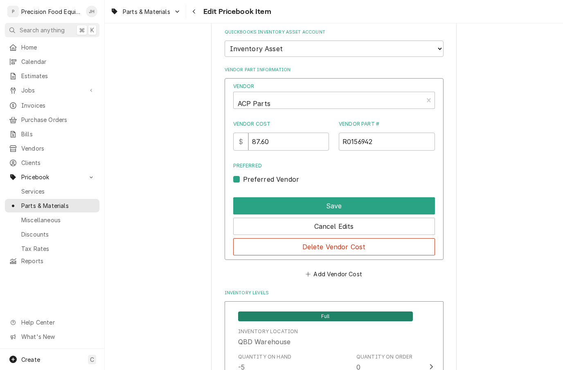
click at [374, 197] on button "Save" at bounding box center [334, 205] width 202 height 17
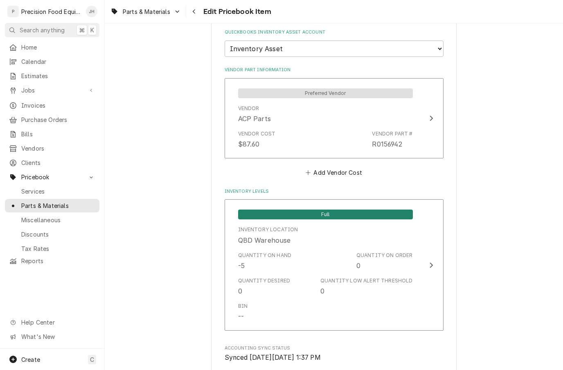
type textarea "x"
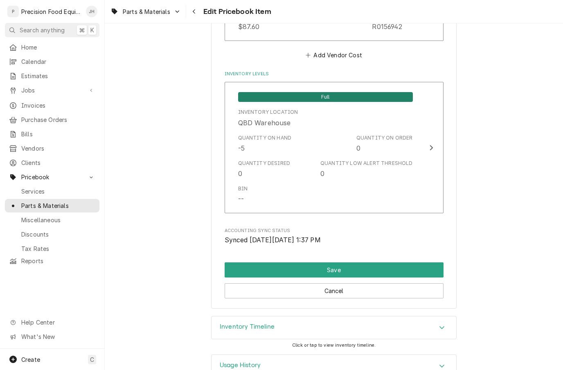
scroll to position [763, 0]
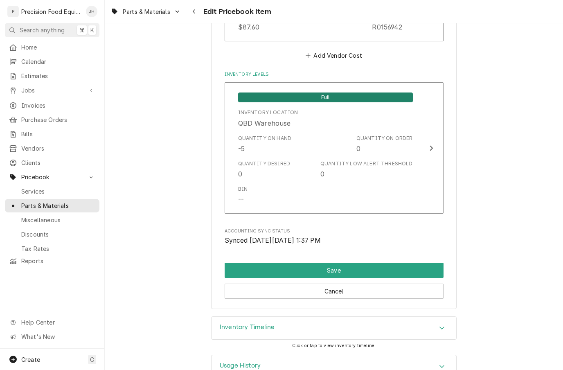
click at [404, 160] on div "Quantity Low Alert Threshold" at bounding box center [366, 163] width 92 height 7
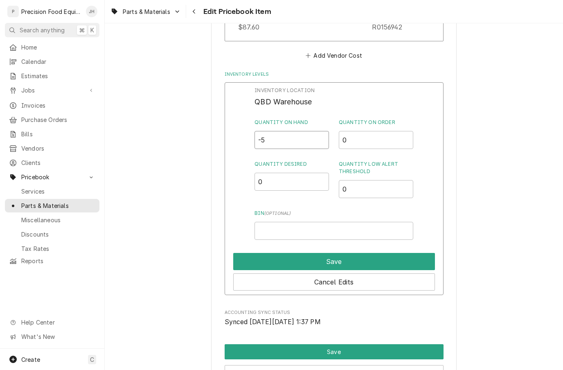
click at [315, 131] on input "-5" at bounding box center [291, 140] width 74 height 18
type input "1"
click at [385, 180] on input "0" at bounding box center [376, 189] width 74 height 18
type input "0.5"
click at [352, 222] on input "Bin ( optional )" at bounding box center [333, 231] width 158 height 18
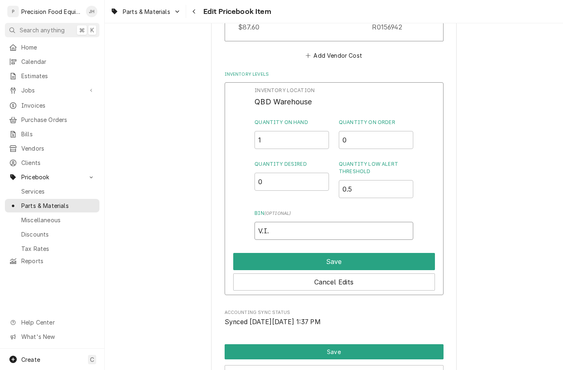
type input "V.I.M"
click at [405, 253] on button "Save" at bounding box center [334, 261] width 202 height 17
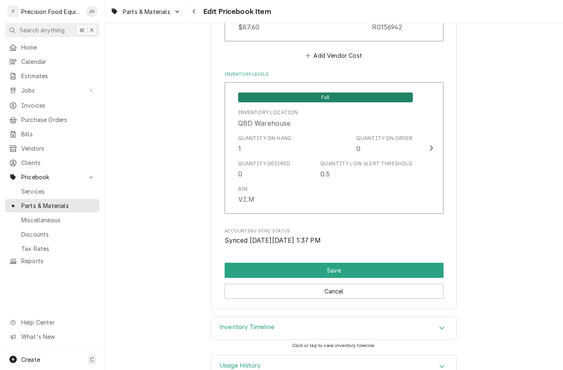
click at [396, 263] on button "Save" at bounding box center [334, 270] width 219 height 15
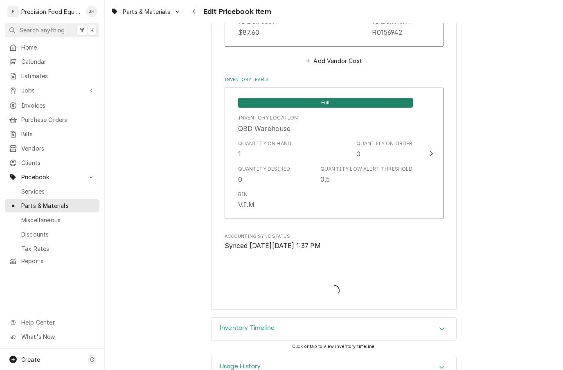
type textarea "x"
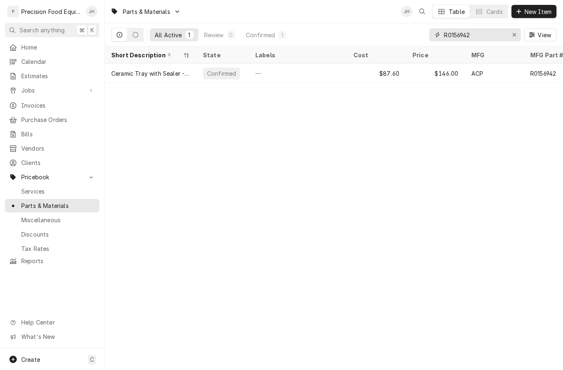
click at [517, 28] on button "Erase input" at bounding box center [514, 34] width 13 height 13
type input "13098101"
click at [287, 76] on div "—" at bounding box center [298, 73] width 98 height 20
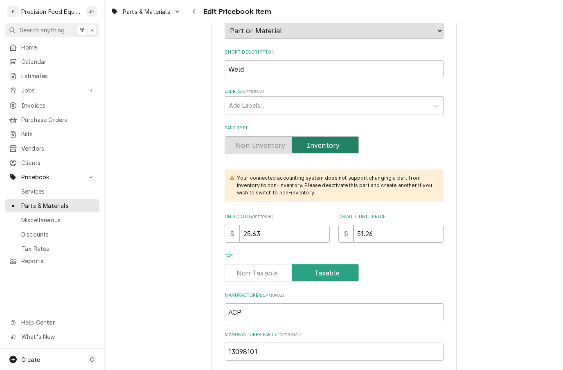
scroll to position [115, 0]
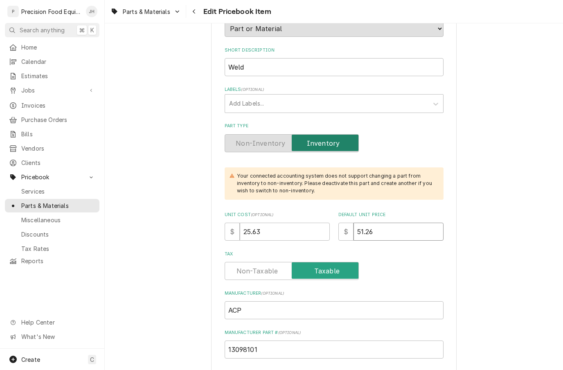
click at [400, 223] on input "51.26" at bounding box center [398, 231] width 90 height 18
type textarea "x"
type input "51.2"
type textarea "x"
type input "51"
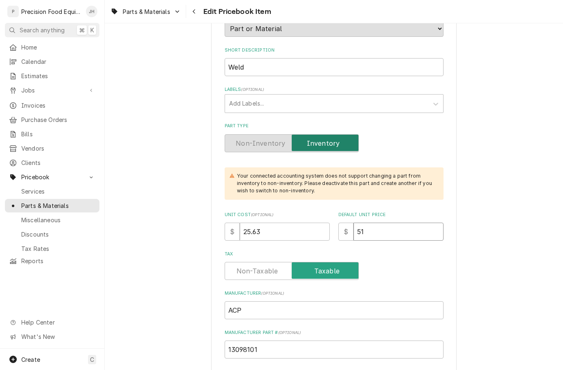
type textarea "x"
type input "5"
type textarea "x"
type input "5"
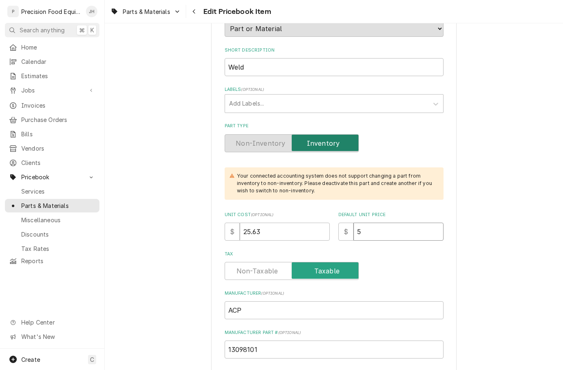
type textarea "x"
type input "54"
type textarea "x"
type input "54.3"
type textarea "x"
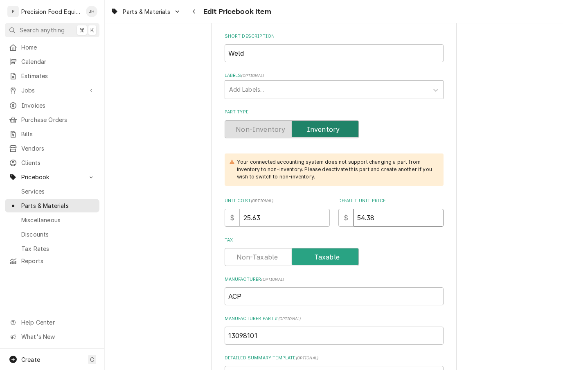
scroll to position [129, 0]
type input "54.38"
click at [277, 208] on input "25.63" at bounding box center [285, 217] width 90 height 18
type textarea "x"
type input "25.6"
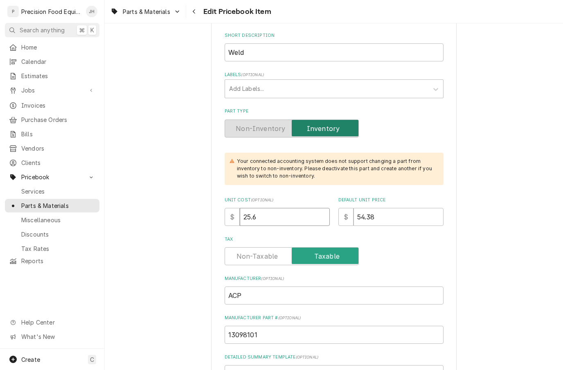
type textarea "x"
type input "25"
type textarea "x"
type input "2"
type textarea "x"
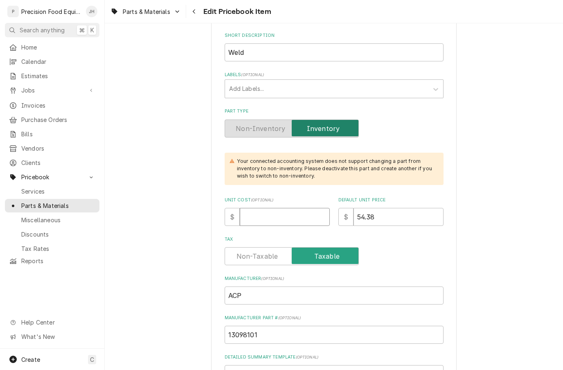
type textarea "x"
type input "3"
type textarea "x"
type input "32"
type textarea "x"
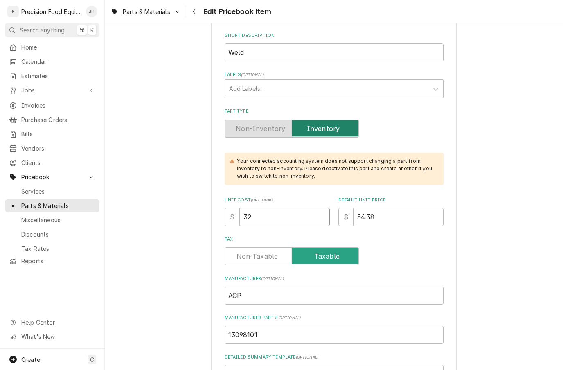
type input "32.6"
type textarea "x"
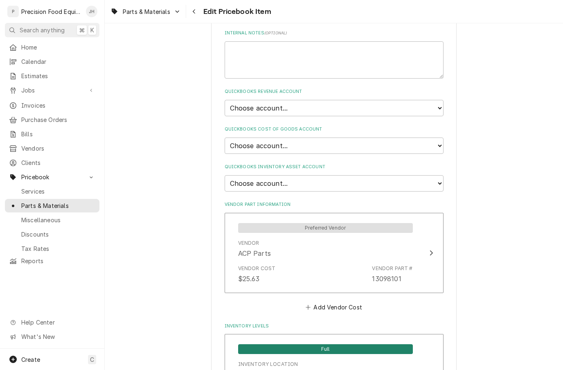
scroll to position [515, 0]
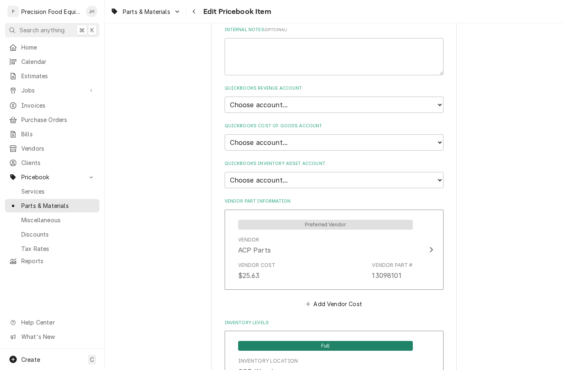
type input "32.62"
click at [437, 97] on select "Choose account... Discount Income Misc Income Non taxable issues 46600: Parts a…" at bounding box center [334, 105] width 219 height 16
select select "8000000A-1210141275"
type textarea "x"
click at [434, 134] on select "Choose account... Loss Expense Loss Expense [DATE] Loss Expense [DATE] Cost of …" at bounding box center [334, 142] width 219 height 16
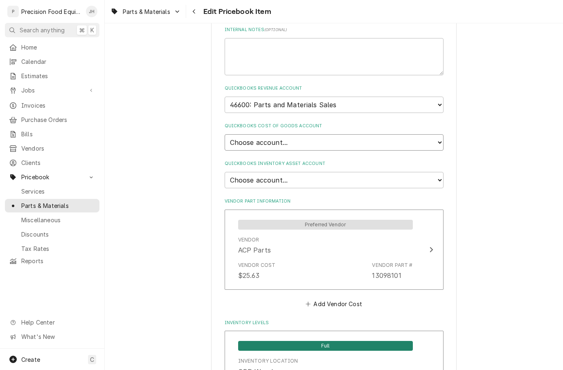
select select "80000023-1210145225"
type textarea "x"
click at [436, 172] on select "Choose account... Undeposited Funds Inventory Asset Payroll Asset" at bounding box center [334, 180] width 219 height 16
select select "80000022-1210145225"
type textarea "x"
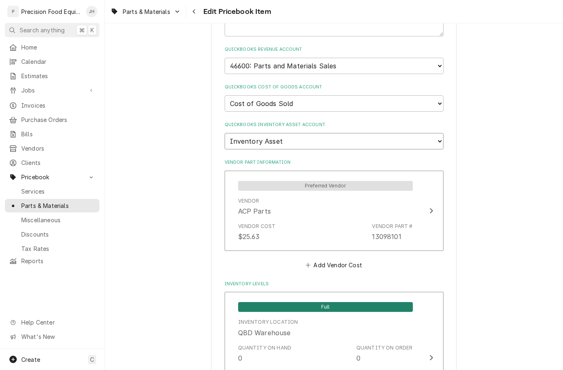
scroll to position [564, 0]
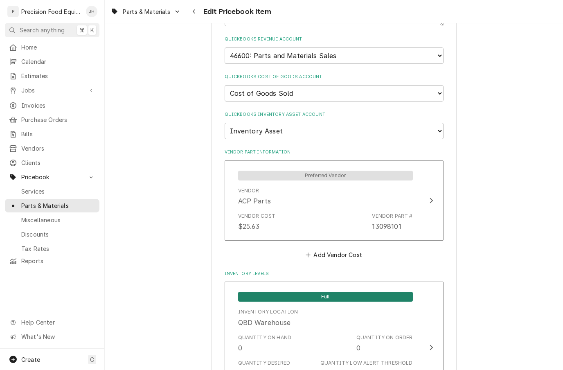
click at [392, 212] on div "Vendor Part #" at bounding box center [392, 215] width 40 height 7
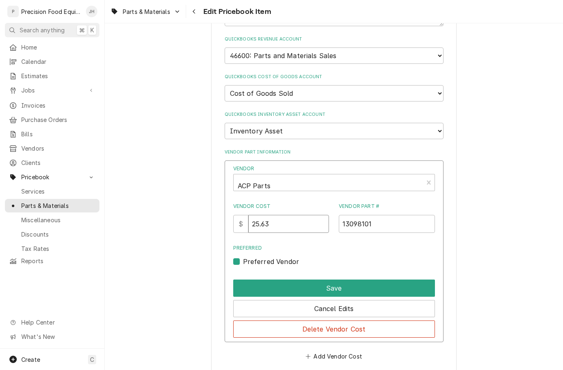
click at [309, 215] on input "25.63" at bounding box center [288, 224] width 81 height 18
click at [305, 215] on input "25.63" at bounding box center [288, 224] width 81 height 18
type input "2"
type input "32.62"
click at [394, 279] on button "Save" at bounding box center [334, 287] width 202 height 17
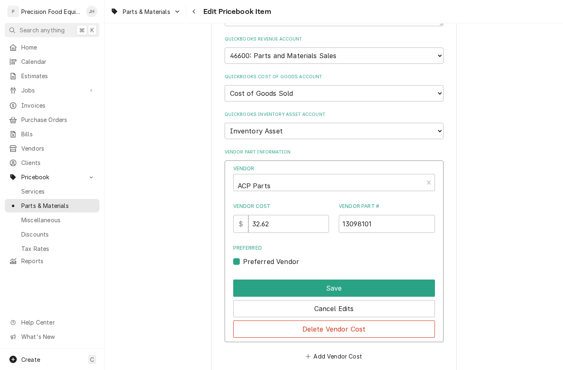
type textarea "x"
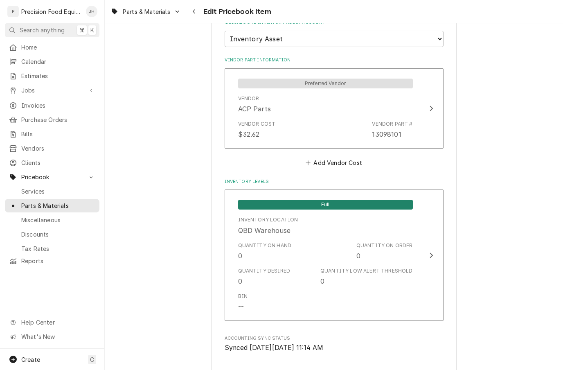
scroll to position [662, 0]
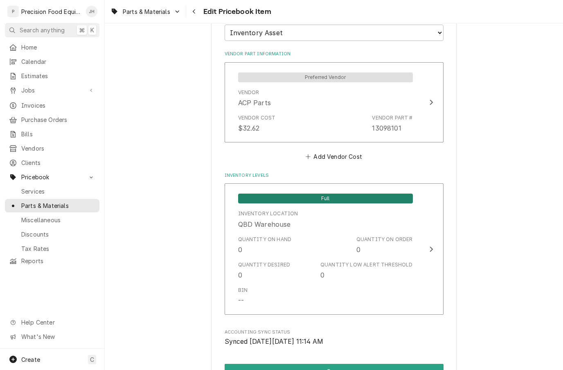
click at [268, 233] on div "Quantity on Hand 0 Quantity on Order 0" at bounding box center [325, 244] width 175 height 25
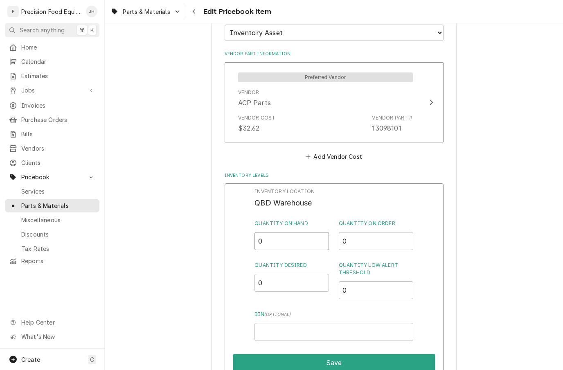
click at [308, 232] on input "0" at bounding box center [291, 241] width 74 height 18
type input "1"
click at [387, 281] on input "0" at bounding box center [376, 290] width 74 height 18
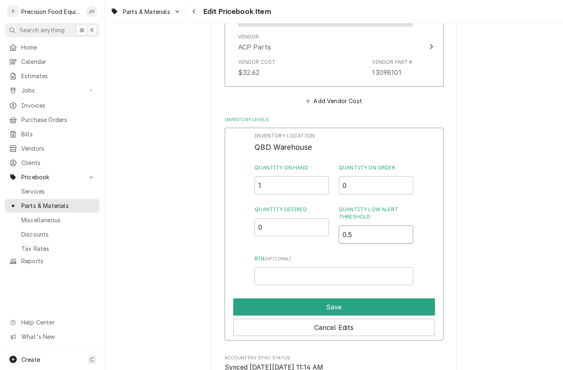
scroll to position [726, 0]
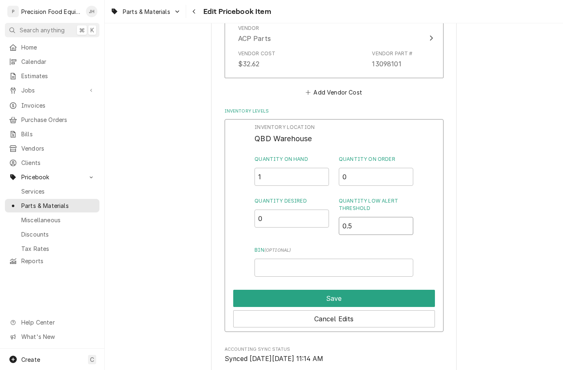
type input "0.5"
click at [324, 258] on input "Bin ( optional )" at bounding box center [333, 267] width 158 height 18
type input "V.I.M"
click at [409, 290] on button "Save" at bounding box center [334, 298] width 202 height 17
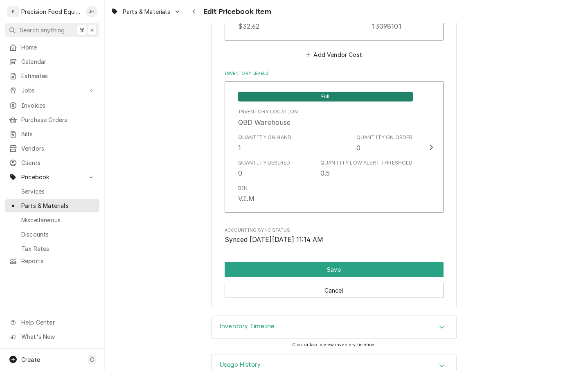
scroll to position [763, 0]
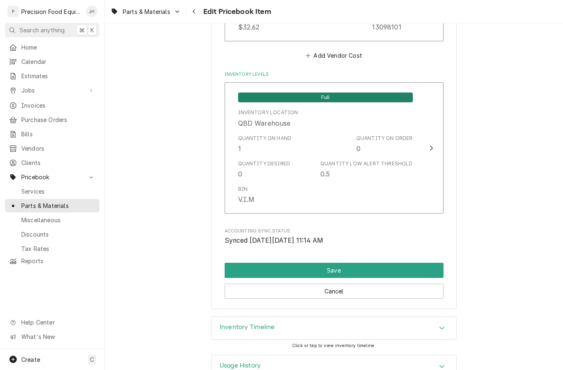
click at [276, 263] on button "Save" at bounding box center [334, 270] width 219 height 15
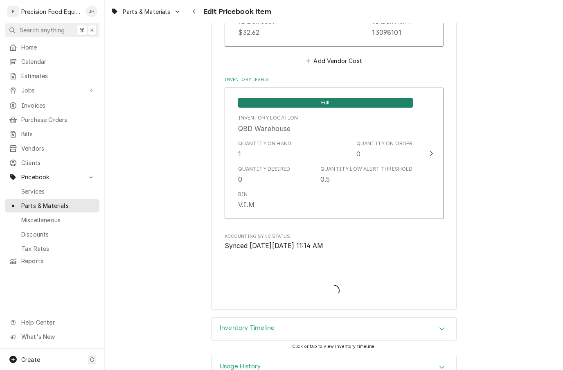
type textarea "x"
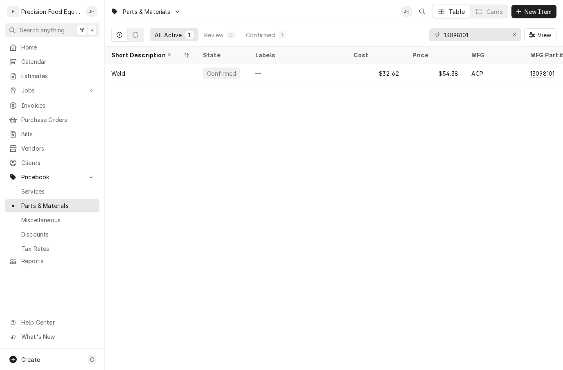
click at [524, 33] on button "View" at bounding box center [540, 34] width 32 height 13
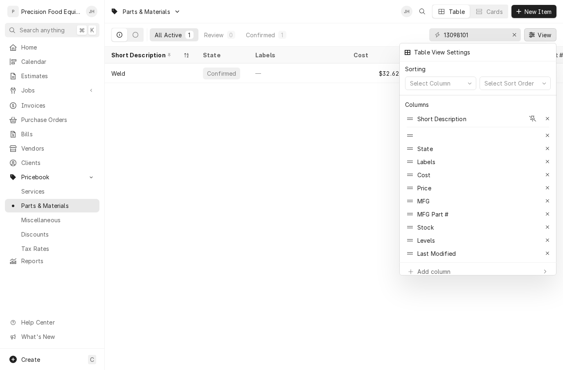
click at [510, 31] on div at bounding box center [281, 185] width 563 height 370
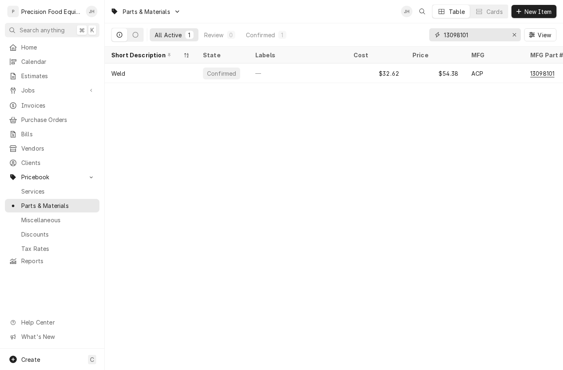
click at [510, 36] on div "Erase input" at bounding box center [514, 35] width 8 height 8
type input "59174521"
click at [139, 75] on div "Tray, Ceramic w/Supports MOC" at bounding box center [150, 73] width 79 height 9
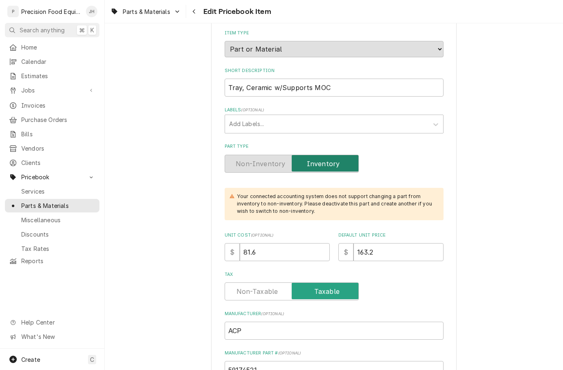
scroll to position [110, 0]
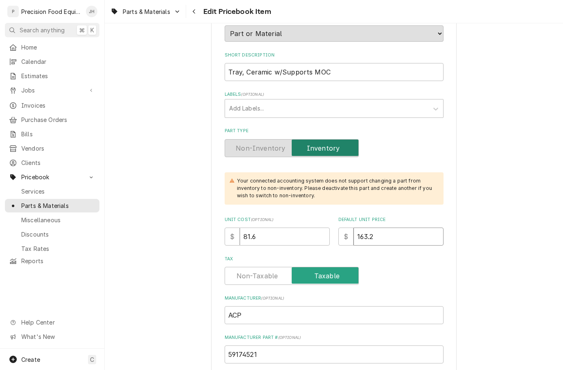
click at [416, 237] on input "163.2" at bounding box center [398, 236] width 90 height 18
type textarea "x"
type input "163"
type textarea "x"
type input "16"
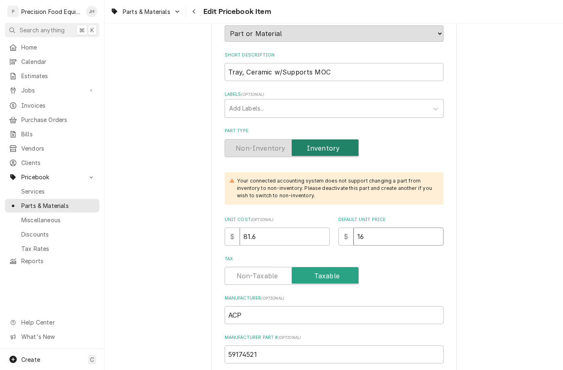
type textarea "x"
type input "1"
type textarea "x"
type input "1"
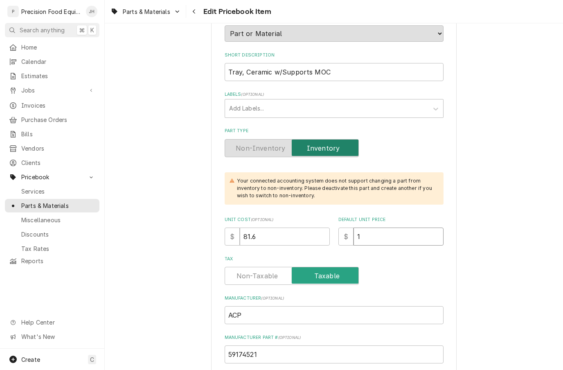
type textarea "x"
type input "13"
type textarea "x"
type input "138"
click at [284, 227] on input "81.6" at bounding box center [285, 236] width 90 height 18
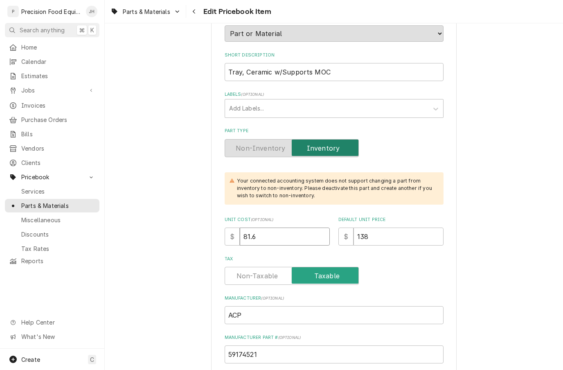
type textarea "x"
type input "81"
type textarea "x"
type input "8"
type textarea "x"
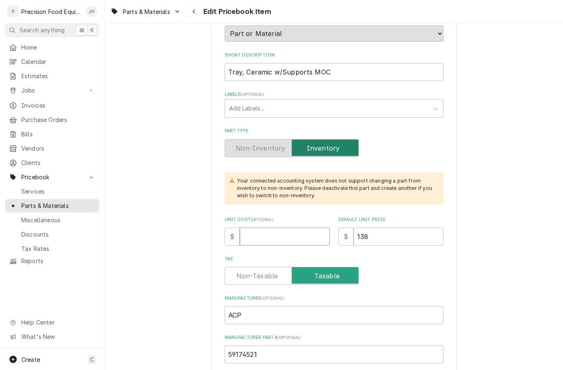
type textarea "x"
type input "8"
type textarea "x"
type input "82"
type textarea "x"
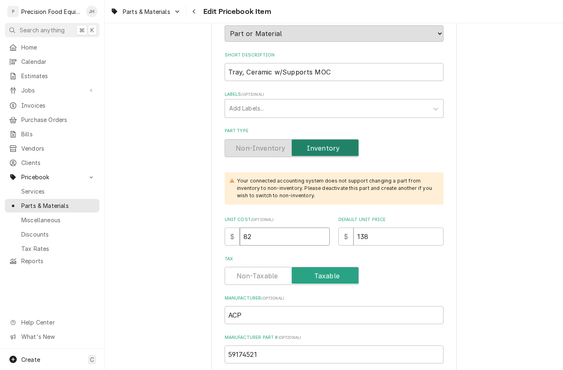
type input "82.8"
type textarea "x"
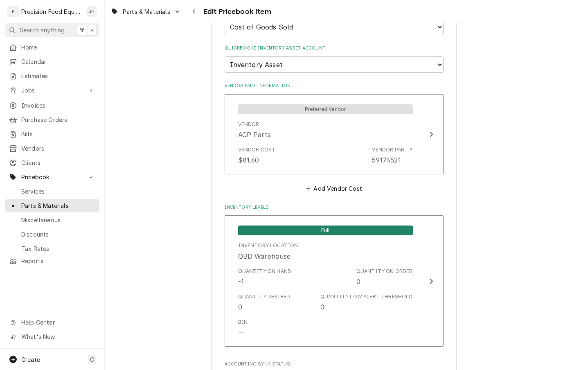
scroll to position [631, 0]
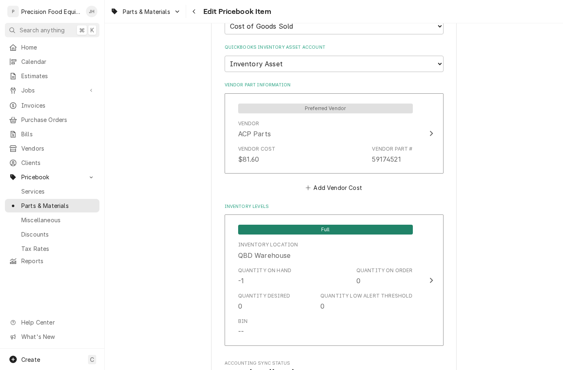
type input "82.80"
click at [399, 145] on div "Vendor Part #" at bounding box center [392, 148] width 40 height 7
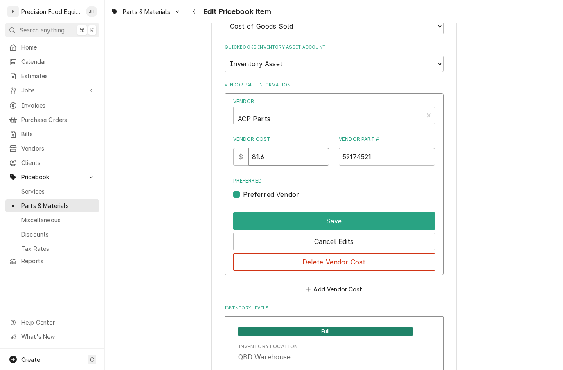
click at [311, 148] on input "81.6" at bounding box center [288, 157] width 81 height 18
type input "8"
type input "82.80"
click at [414, 212] on button "Save" at bounding box center [334, 220] width 202 height 17
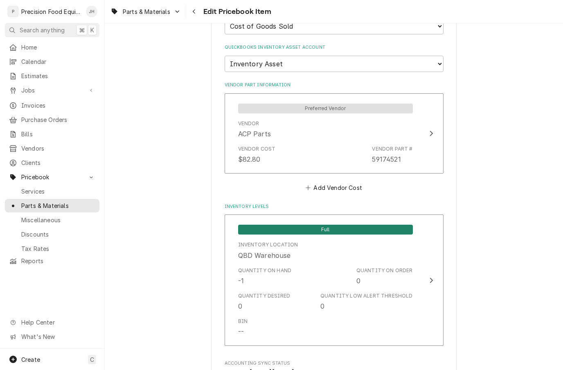
type textarea "x"
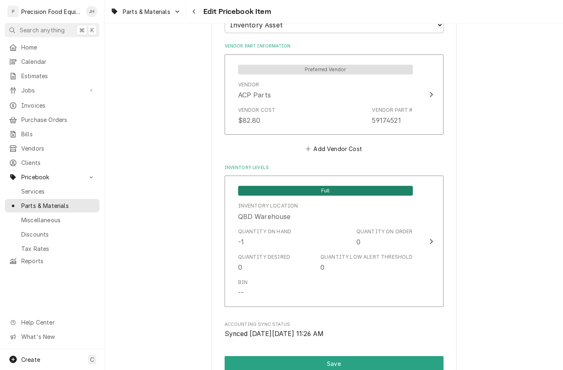
scroll to position [675, 0]
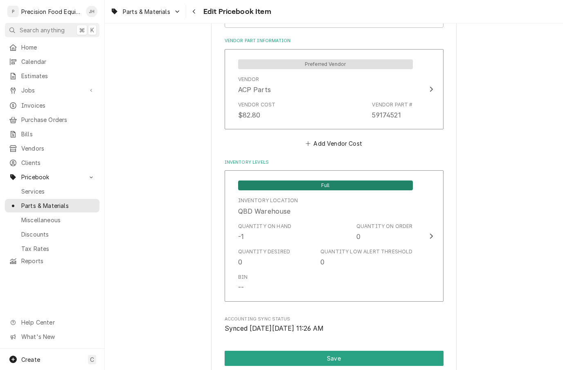
click at [400, 221] on div "Quantity on Hand -1 Quantity on Order 0" at bounding box center [325, 231] width 175 height 25
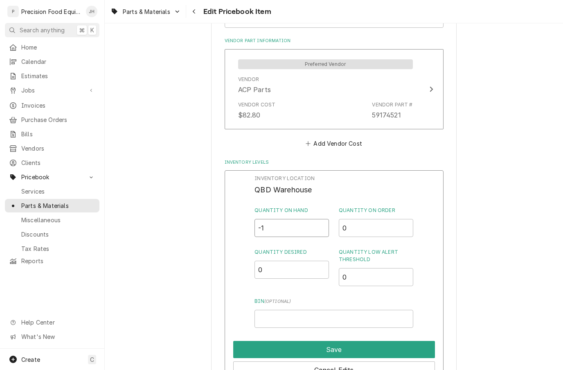
click at [301, 219] on input "-1" at bounding box center [291, 228] width 74 height 18
type input "3"
click at [371, 268] on input "0" at bounding box center [376, 277] width 74 height 18
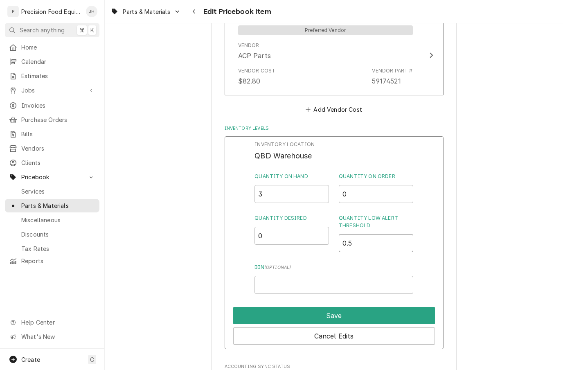
scroll to position [712, 0]
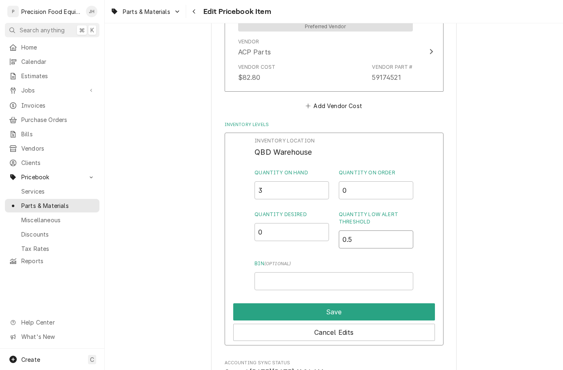
type input "0.5"
click at [386, 272] on input "Bin ( optional )" at bounding box center [333, 281] width 158 height 18
type input "V.I.M"
click at [395, 303] on button "Save" at bounding box center [334, 311] width 202 height 17
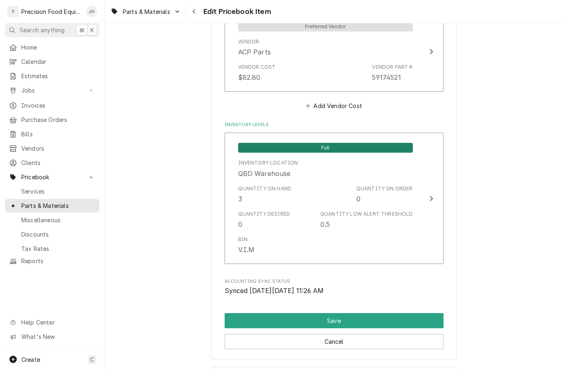
click at [400, 313] on button "Save" at bounding box center [334, 320] width 219 height 15
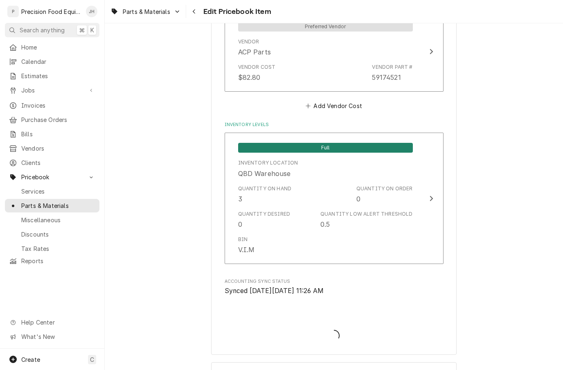
type textarea "x"
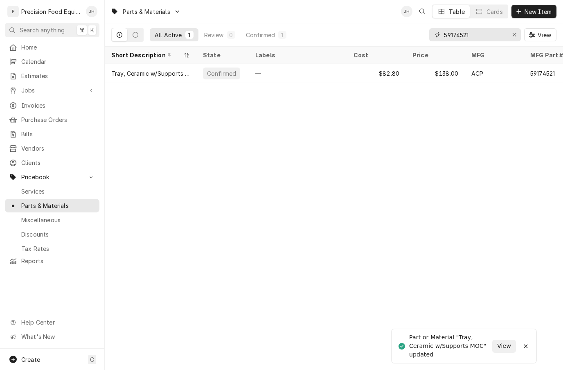
click at [509, 30] on button "Erase input" at bounding box center [514, 34] width 13 height 13
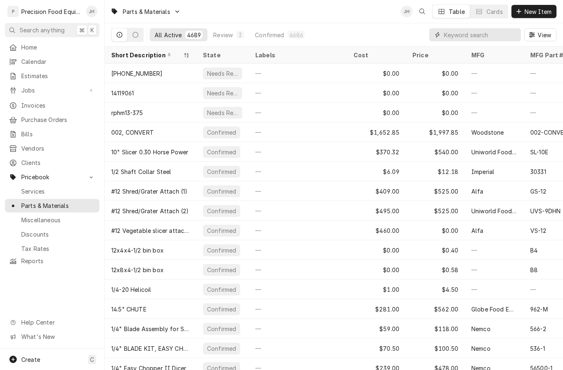
click at [494, 40] on input "Dynamic Content Wrapper" at bounding box center [480, 34] width 73 height 13
click at [483, 31] on input "Dynamic Content Wrapper" at bounding box center [480, 34] width 73 height 13
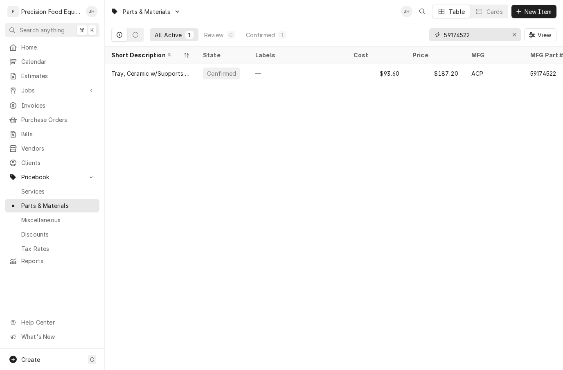
type input "59174522"
click at [384, 74] on div "$93.60" at bounding box center [376, 73] width 59 height 20
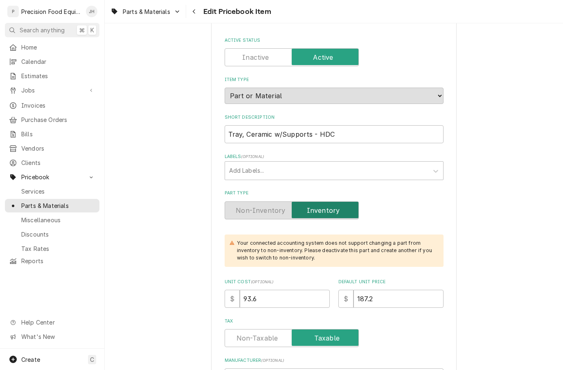
scroll to position [85, 0]
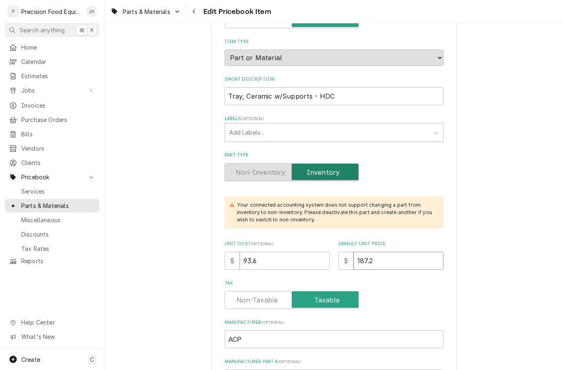
click at [406, 252] on input "187.2" at bounding box center [398, 261] width 90 height 18
click at [395, 253] on input "187.2" at bounding box center [398, 261] width 90 height 18
type textarea "x"
type input "187"
type textarea "x"
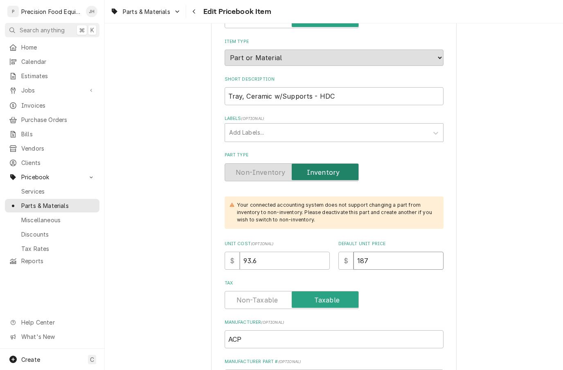
type input "18"
type textarea "x"
type input "1"
type textarea "x"
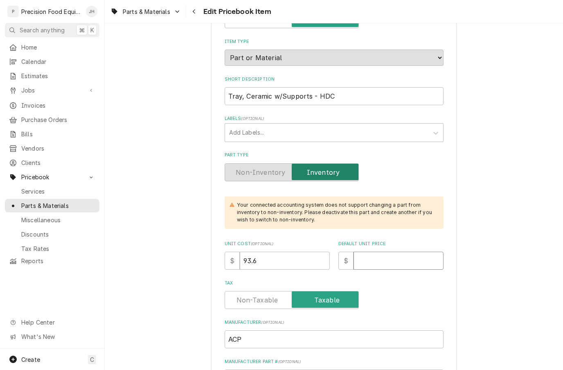
type input "1"
type textarea "x"
type input "15"
type textarea "x"
type input "158"
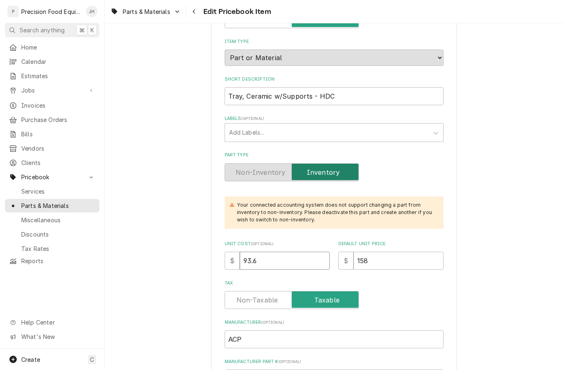
click at [300, 255] on input "93.6" at bounding box center [285, 261] width 90 height 18
click at [285, 252] on input "93.6" at bounding box center [285, 261] width 90 height 18
type textarea "x"
type input "93"
type textarea "x"
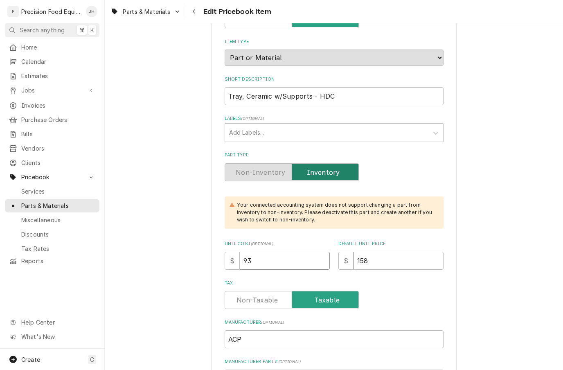
type input "9"
type textarea "x"
type input "94"
type textarea "x"
type input "94.8"
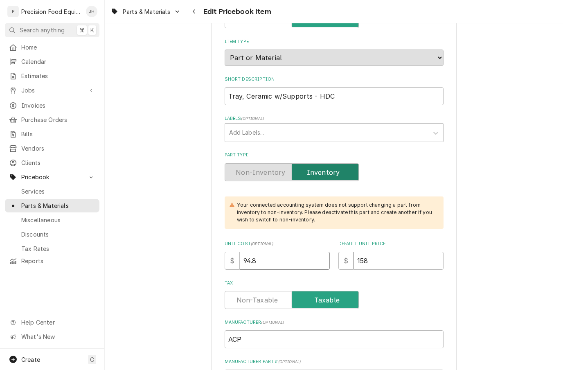
type textarea "x"
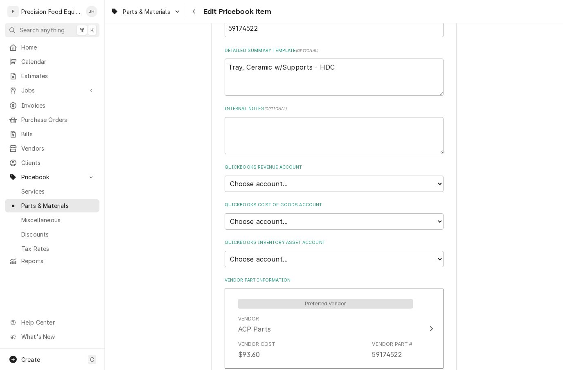
scroll to position [455, 0]
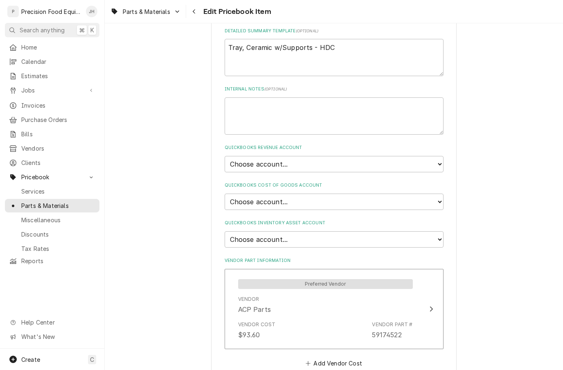
type input "94.80"
click at [437, 157] on select "Choose account... Discount Income Misc Income Non taxable issues 46600: Parts a…" at bounding box center [334, 164] width 219 height 16
select select "8000000A-1210141275"
type textarea "x"
click at [436, 193] on select "Choose account... Loss Expense Loss Expense 11/3/2014 Loss Expense 11/4/2014 Co…" at bounding box center [334, 201] width 219 height 16
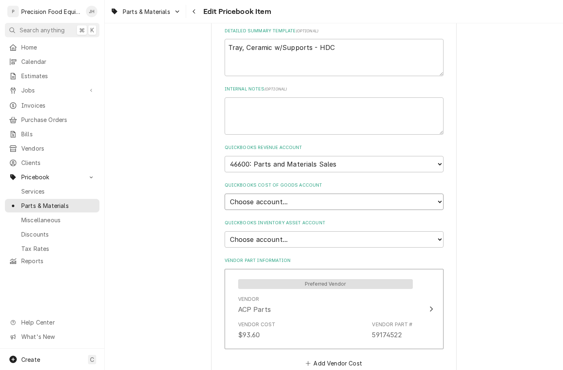
click at [439, 193] on select "Choose account... Loss Expense Loss Expense 11/3/2014 Loss Expense 11/4/2014 Co…" at bounding box center [334, 201] width 219 height 16
select select "80000023-1210145225"
type textarea "x"
click at [443, 231] on select "Choose account... Undeposited Funds Inventory Asset Payroll Asset" at bounding box center [334, 239] width 219 height 16
select select "80000022-1210145225"
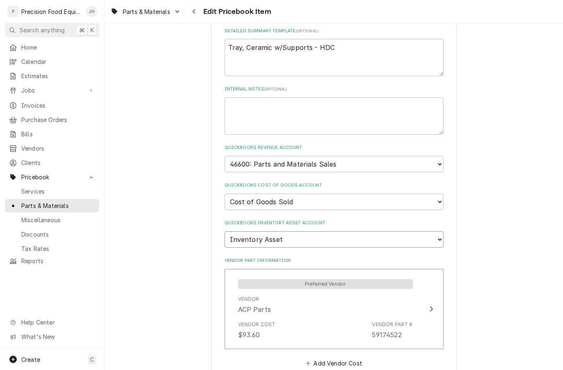
type textarea "x"
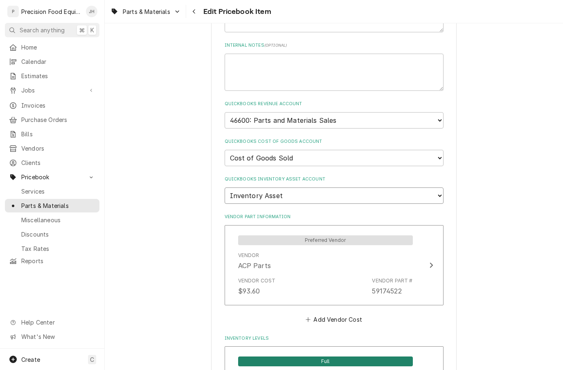
scroll to position [519, 0]
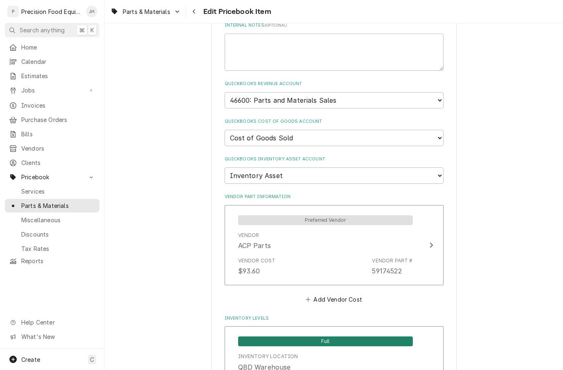
click at [398, 228] on div "Vendor ACP Parts" at bounding box center [325, 240] width 175 height 25
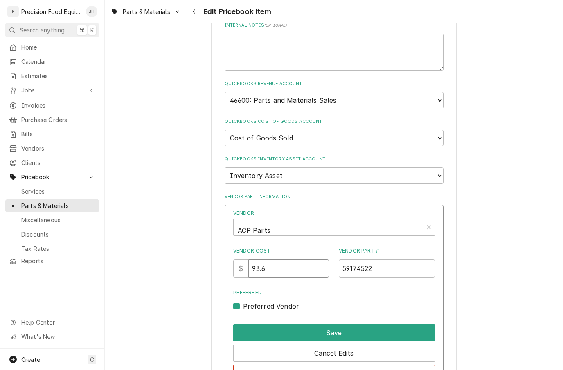
click at [304, 259] on input "93.6" at bounding box center [288, 268] width 81 height 18
click at [292, 259] on input "93.6" at bounding box center [288, 268] width 81 height 18
click at [291, 259] on input "93.6" at bounding box center [288, 268] width 81 height 18
type input "9"
type input "94.80"
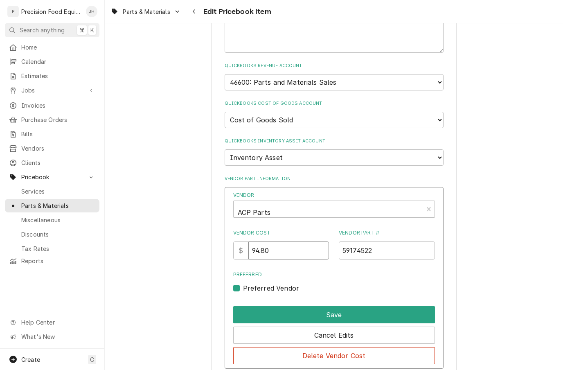
scroll to position [574, 0]
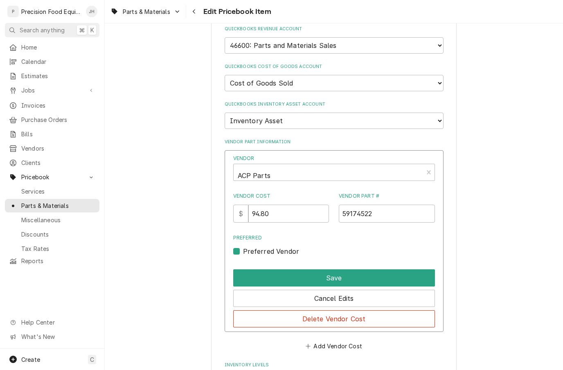
click at [382, 269] on button "Save" at bounding box center [334, 277] width 202 height 17
type textarea "x"
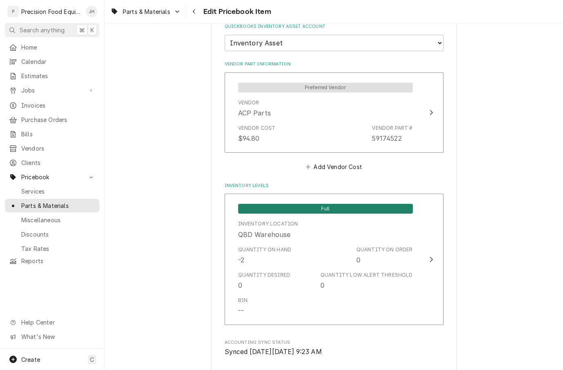
scroll to position [656, 0]
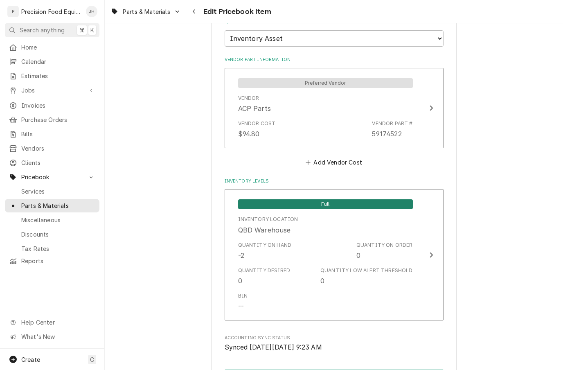
click at [364, 267] on div "Quantity Low Alert Threshold" at bounding box center [366, 270] width 92 height 7
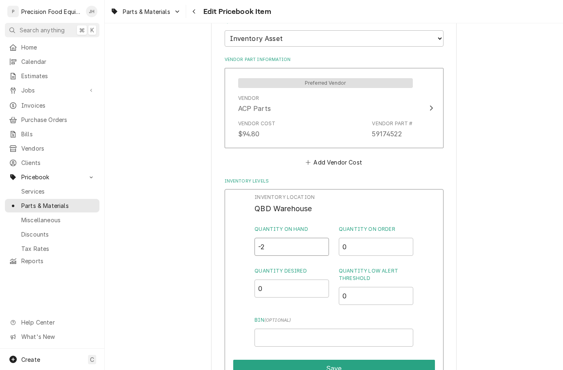
click at [294, 238] on input "-2" at bounding box center [291, 247] width 74 height 18
type input "1"
click at [379, 287] on input "0" at bounding box center [376, 296] width 74 height 18
type input "0.5"
click at [301, 316] on label "Bin ( optional )" at bounding box center [333, 319] width 158 height 7
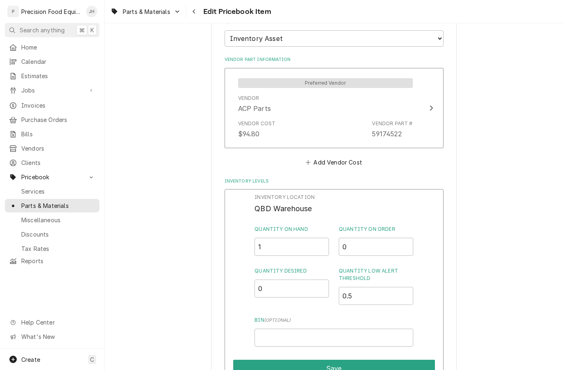
click at [301, 328] on input "Bin ( optional )" at bounding box center [333, 337] width 158 height 18
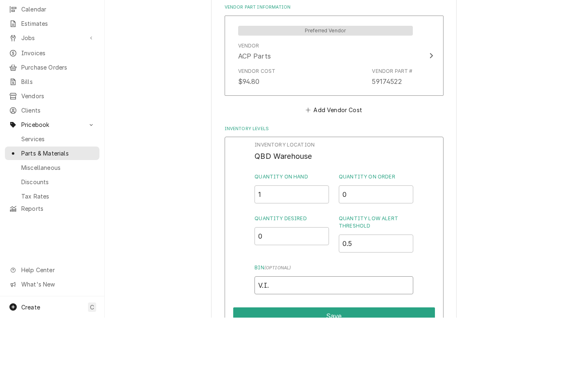
type input "V.I.M"
click at [388, 360] on button "Save" at bounding box center [334, 368] width 202 height 17
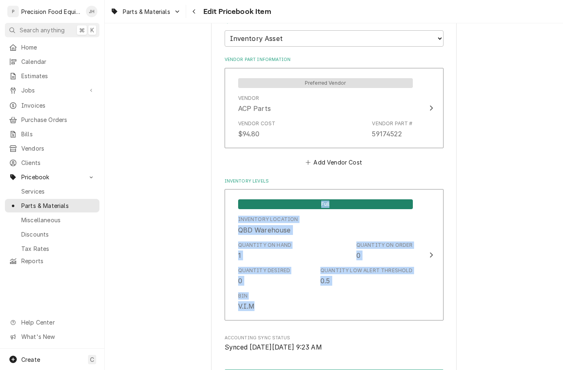
click at [436, 335] on span "Accounting Sync Status" at bounding box center [334, 338] width 219 height 7
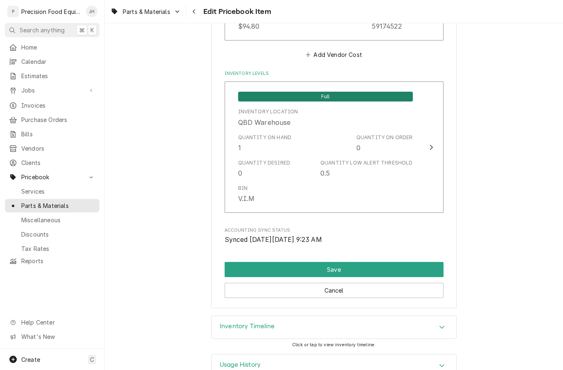
scroll to position [763, 0]
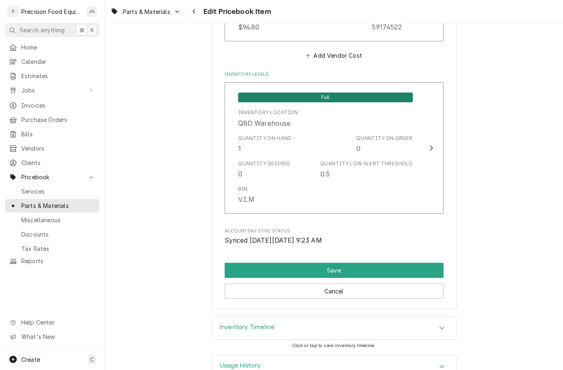
click at [380, 263] on button "Save" at bounding box center [334, 270] width 219 height 15
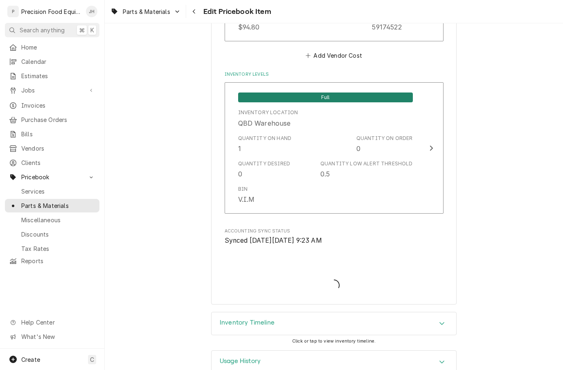
scroll to position [757, 0]
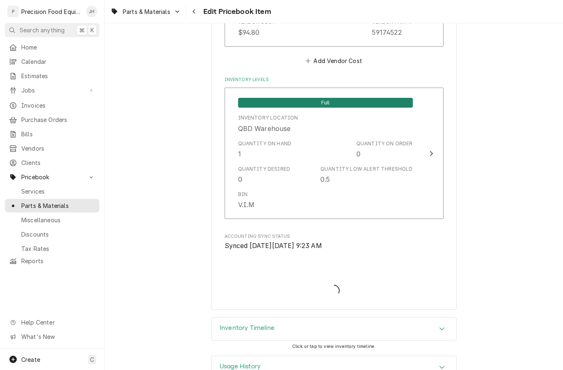
type textarea "x"
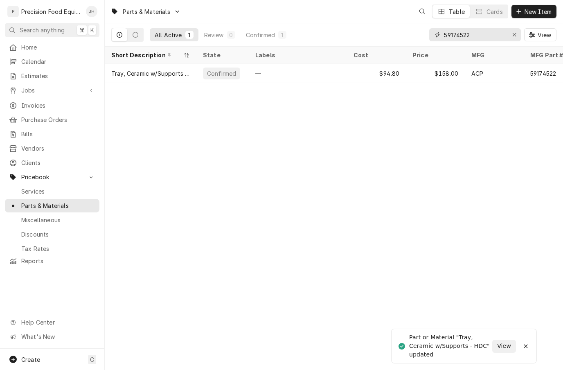
click at [510, 32] on div "Erase input" at bounding box center [514, 35] width 8 height 8
type input "R0156918"
click at [434, 67] on div "$301.20" at bounding box center [435, 73] width 59 height 20
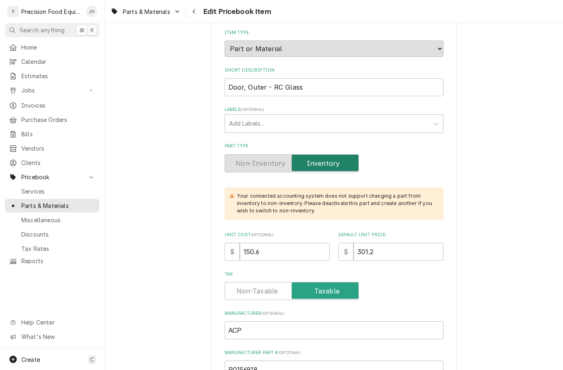
scroll to position [99, 0]
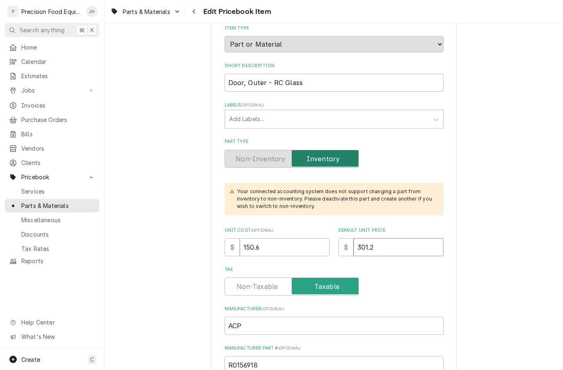
click at [409, 238] on input "301.2" at bounding box center [398, 247] width 90 height 18
click at [405, 238] on input "301.2" at bounding box center [398, 247] width 90 height 18
type textarea "x"
type input "301"
type textarea "x"
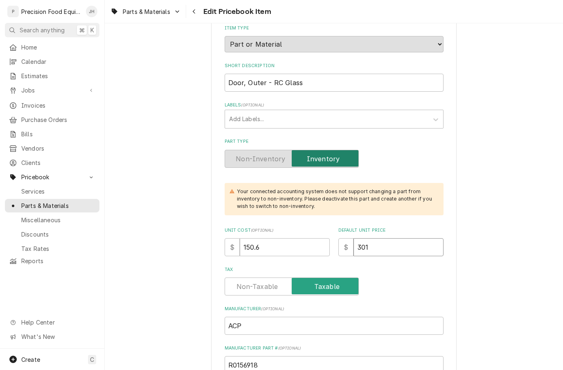
type input "30"
type textarea "x"
type input "3"
type textarea "x"
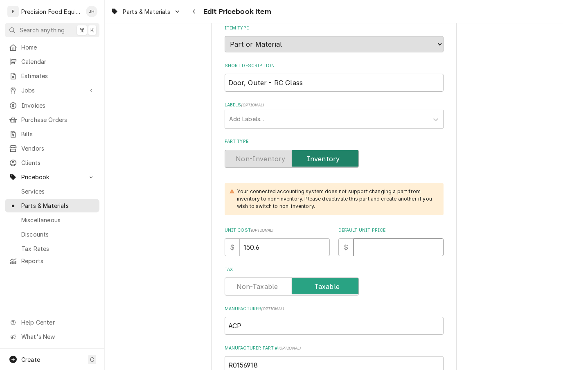
type input "2"
type textarea "x"
type input "25"
type textarea "x"
type input "255"
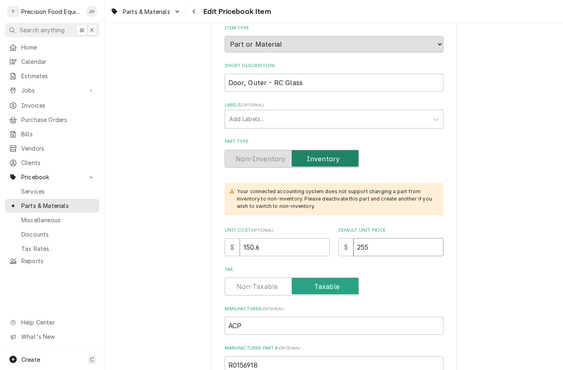
type textarea "x"
type input "255.0"
type textarea "x"
type input "255.00"
click at [293, 239] on input "150.6" at bounding box center [285, 247] width 90 height 18
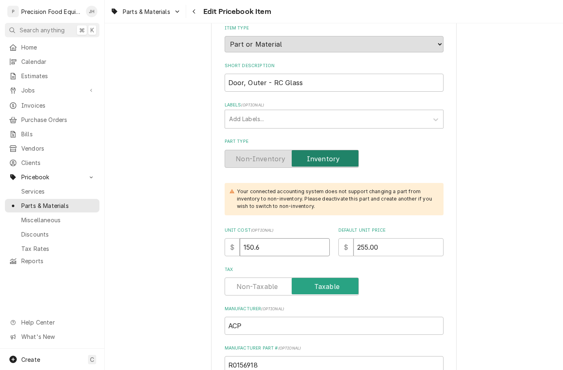
type textarea "x"
type input "150"
type textarea "x"
type input "15"
type textarea "x"
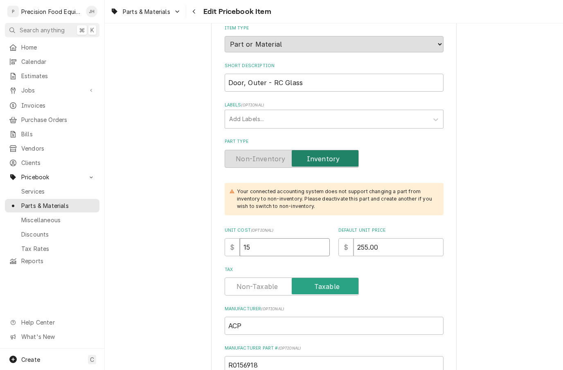
type input "153"
type textarea "x"
type input "153.0"
type textarea "x"
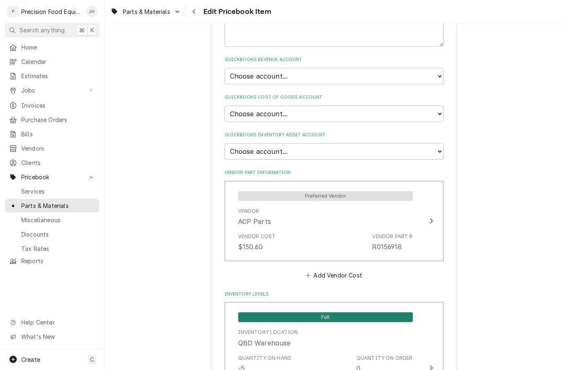
scroll to position [528, 0]
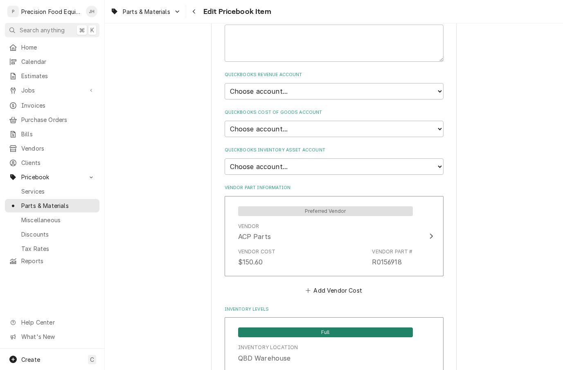
type input "153.00"
click at [438, 83] on select "Choose account... Discount Income Misc Income Non taxable issues 46600: Parts a…" at bounding box center [334, 91] width 219 height 16
select select "8000000A-1210141275"
type textarea "x"
click at [443, 121] on select "Choose account... Loss Expense Loss Expense 11/3/2014 Loss Expense 11/4/2014 Co…" at bounding box center [334, 129] width 219 height 16
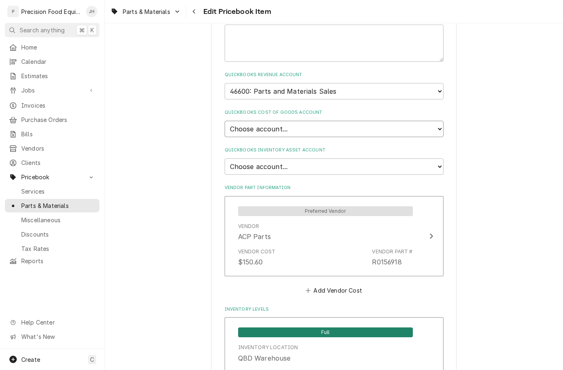
select select "80000023-1210145225"
type textarea "x"
click at [448, 139] on div "Use the fields below to edit this PriceBook item. Note that changes made here w…" at bounding box center [333, 27] width 245 height 1033
click at [434, 158] on select "Choose account... Undeposited Funds Inventory Asset Payroll Asset" at bounding box center [334, 166] width 219 height 16
select select "80000022-1210145225"
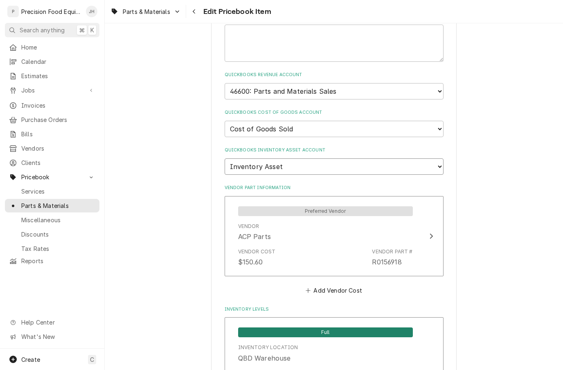
type textarea "x"
click at [369, 245] on div "Vendor Cost $150.60 Vendor Part # R0156918" at bounding box center [325, 257] width 175 height 25
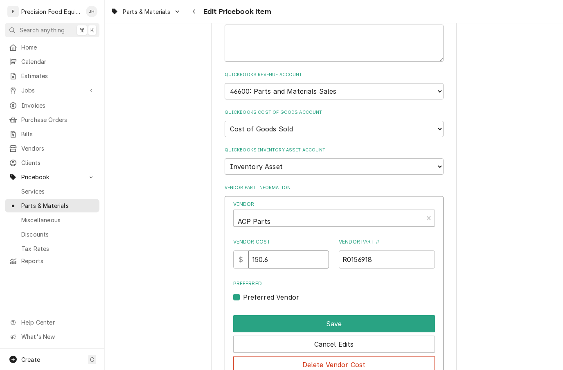
click at [299, 250] on input "150.6" at bounding box center [288, 259] width 81 height 18
type input "153"
click at [381, 315] on button "Save" at bounding box center [334, 323] width 202 height 17
type textarea "x"
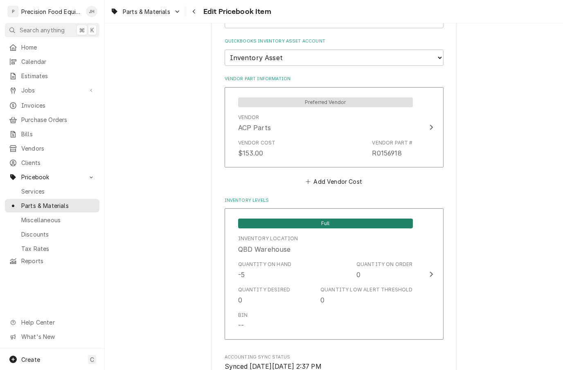
scroll to position [644, 0]
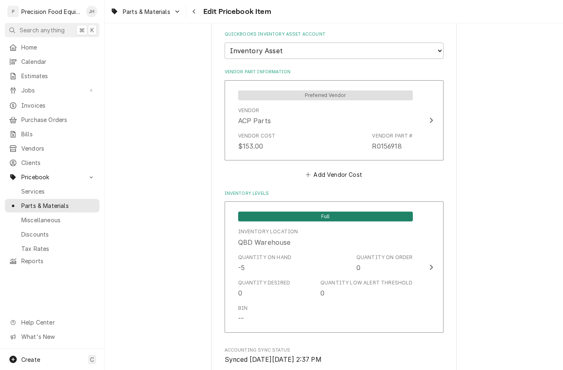
click at [319, 276] on div "Quantity Desired 0 Quantity Low Alert Threshold 0" at bounding box center [325, 288] width 175 height 25
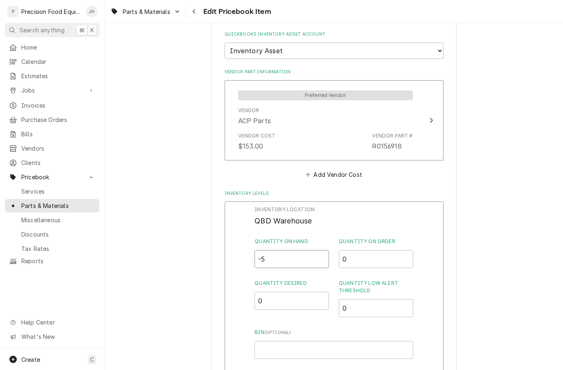
click at [297, 250] on input "-5" at bounding box center [291, 259] width 74 height 18
type input "2"
click at [384, 299] on input "0" at bounding box center [376, 308] width 74 height 18
click at [363, 299] on input "0" at bounding box center [376, 308] width 74 height 18
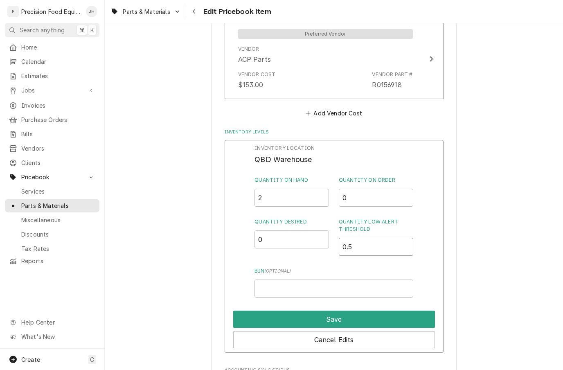
scroll to position [726, 0]
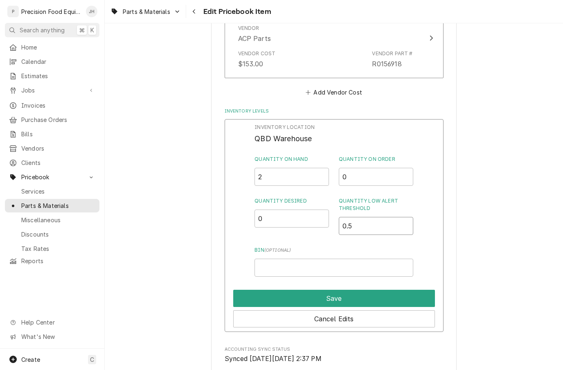
type input "0.5"
click at [348, 258] on input "Bin ( optional )" at bounding box center [333, 267] width 158 height 18
type input "V.I.F"
click at [392, 290] on button "Save" at bounding box center [334, 298] width 202 height 17
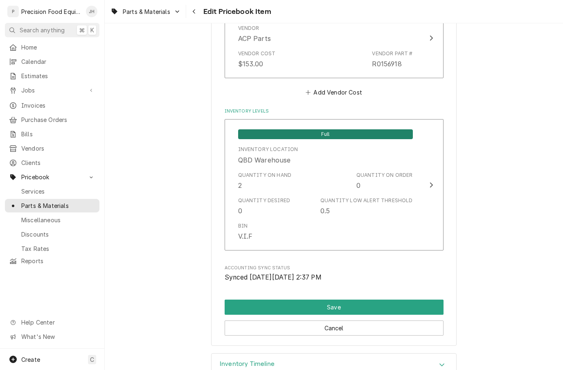
click at [384, 299] on button "Save" at bounding box center [334, 306] width 219 height 15
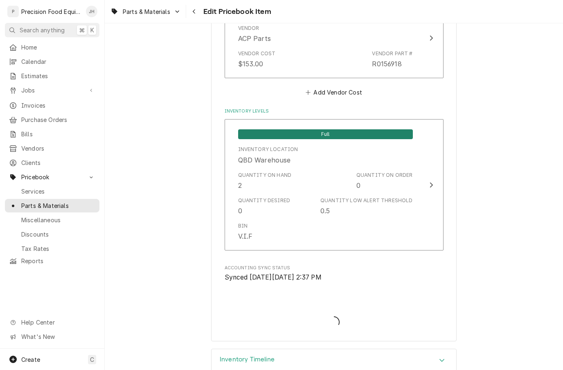
type textarea "x"
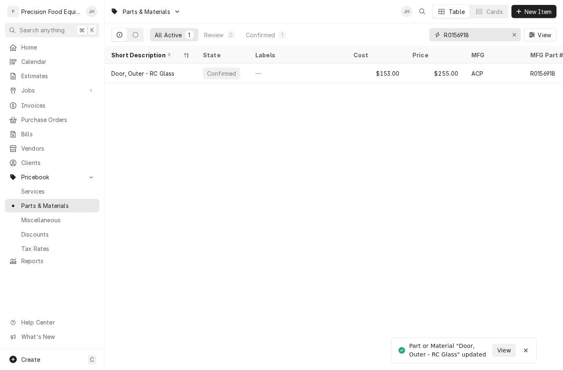
click at [520, 30] on button "Erase input" at bounding box center [514, 34] width 13 height 13
